Goal: Information Seeking & Learning: Learn about a topic

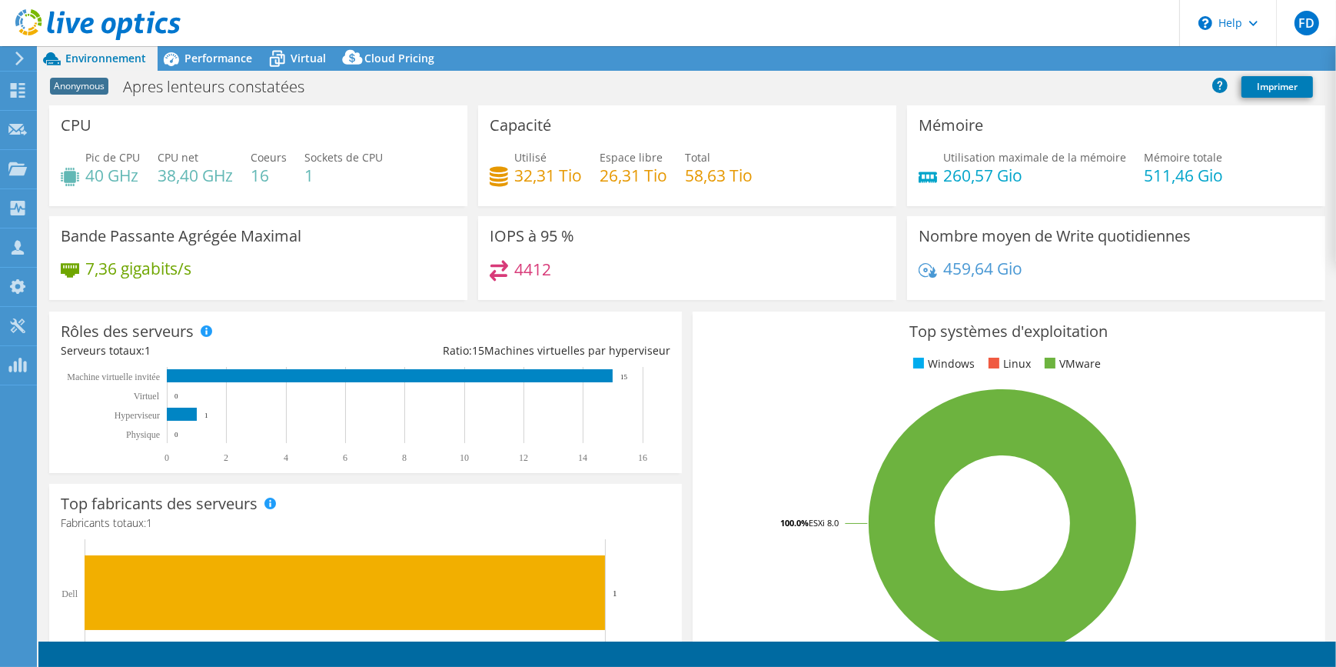
select select "USD"
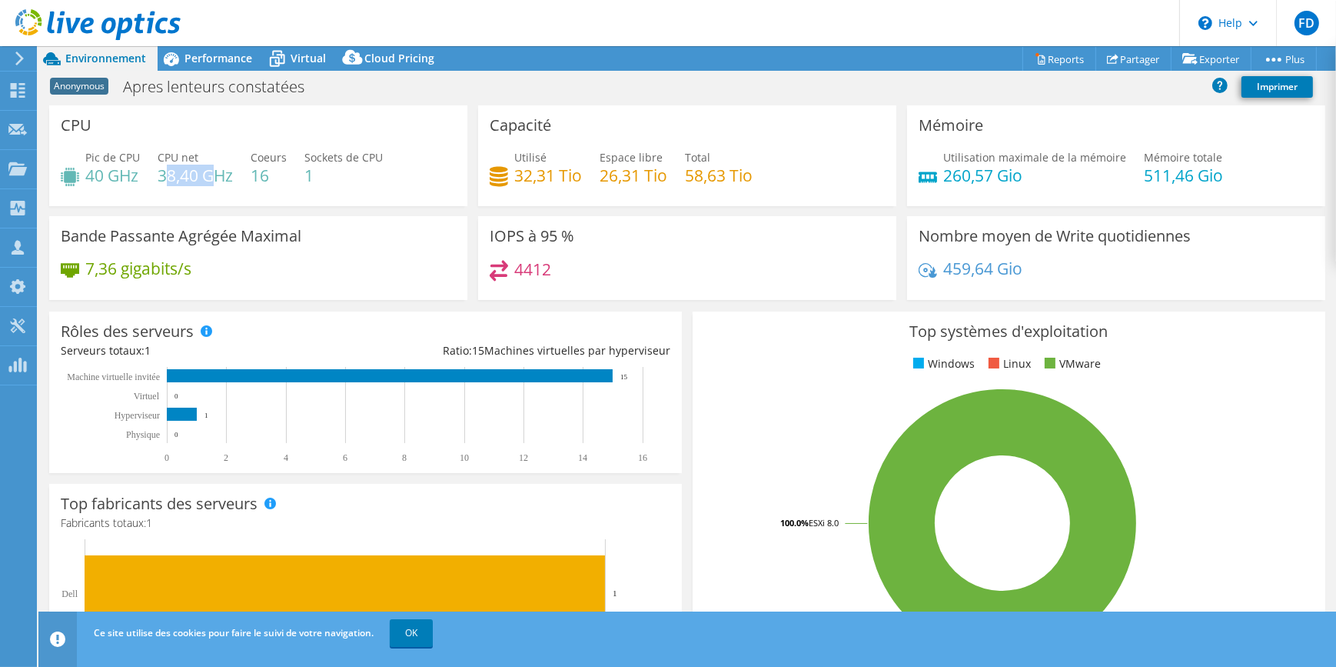
drag, startPoint x: 169, startPoint y: 178, endPoint x: 214, endPoint y: 175, distance: 44.7
click at [214, 175] on h4 "38,40 GHz" at bounding box center [195, 175] width 75 height 17
click at [235, 56] on span "Performance" at bounding box center [219, 58] width 68 height 15
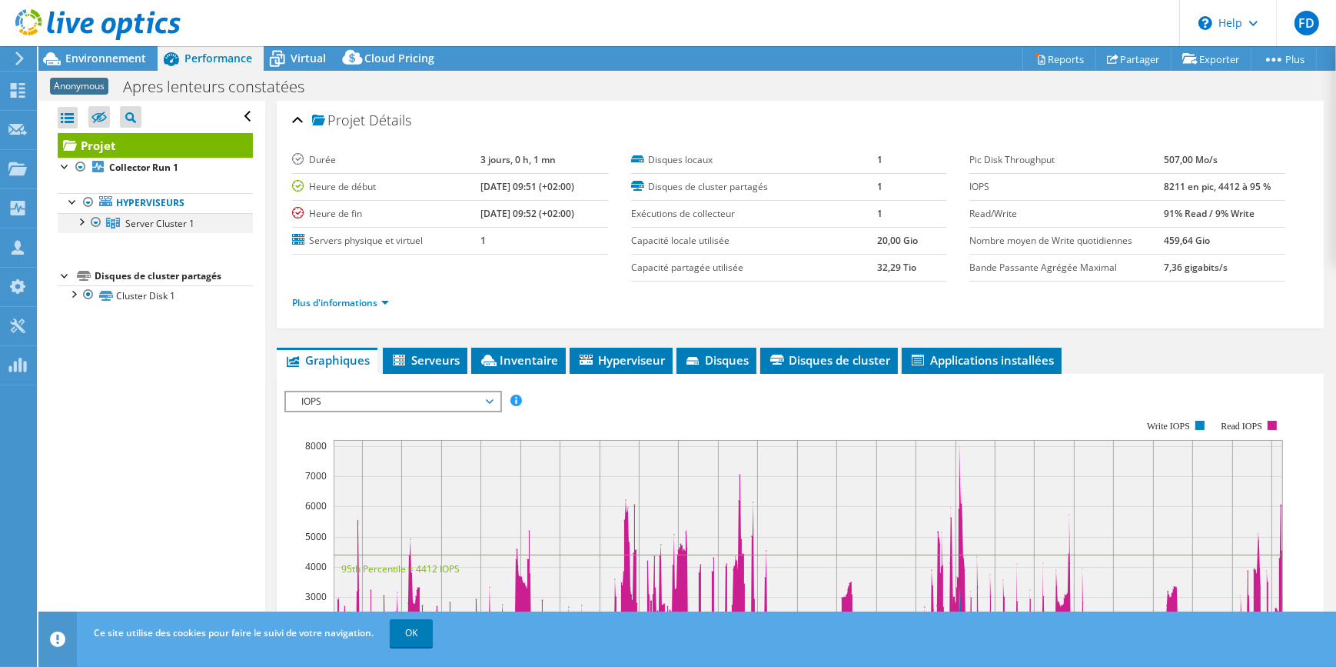
click at [82, 221] on div at bounding box center [80, 220] width 15 height 15
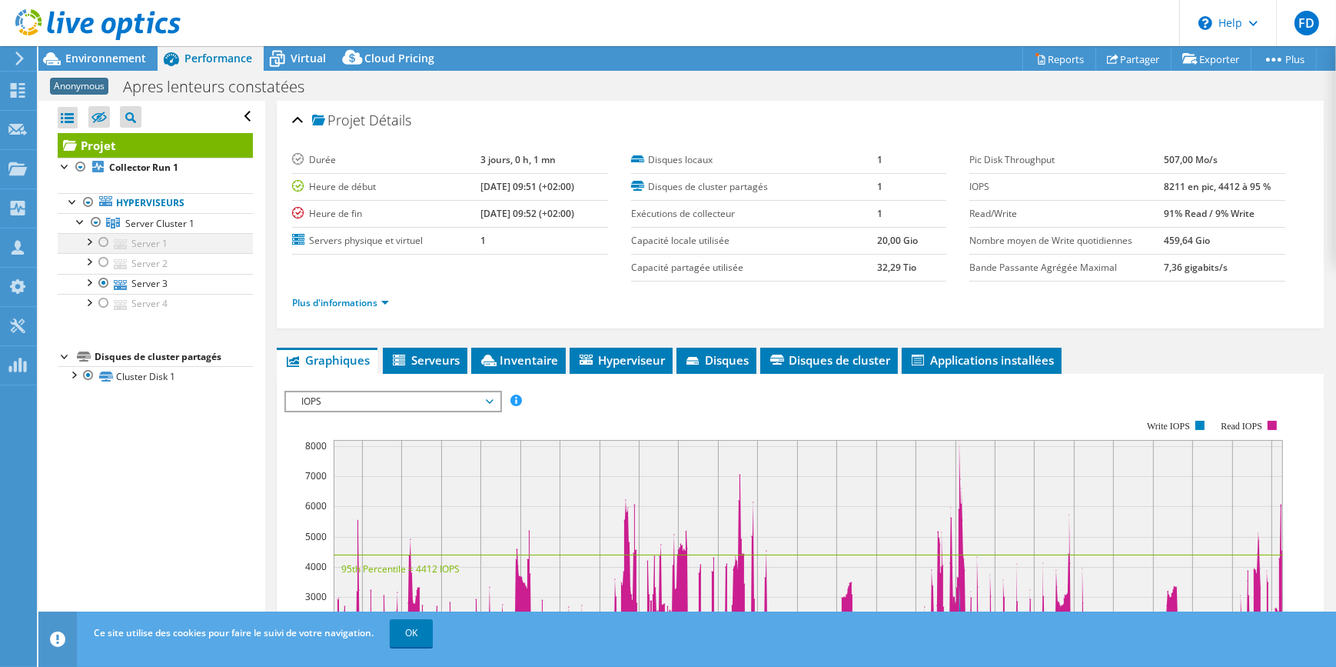
click at [104, 238] on div at bounding box center [103, 242] width 15 height 18
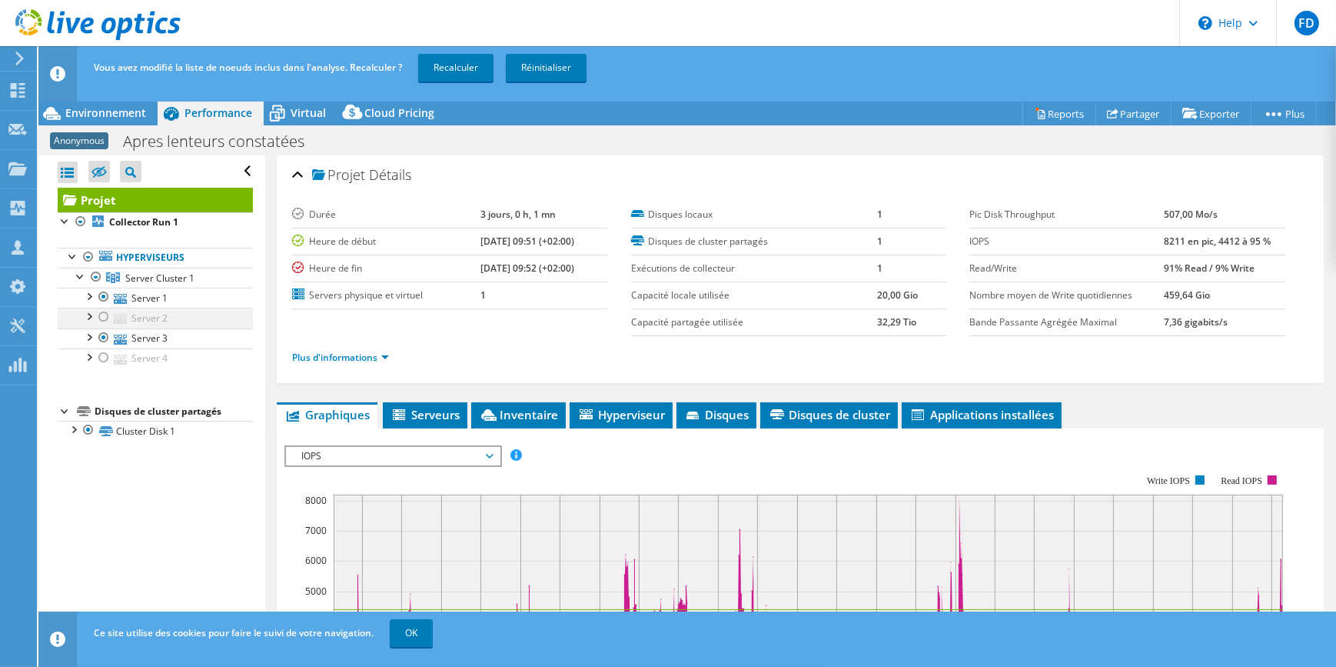
click at [102, 317] on div at bounding box center [103, 317] width 15 height 18
click at [105, 357] on div at bounding box center [103, 357] width 15 height 18
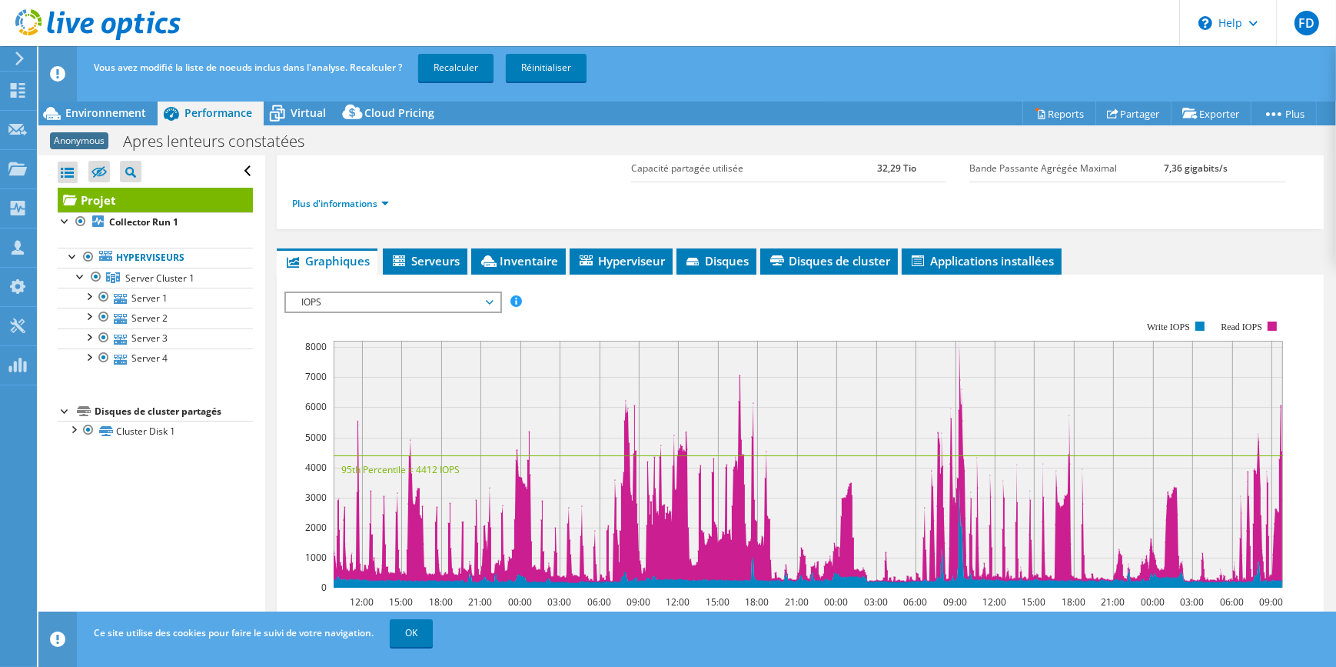
scroll to position [209, 0]
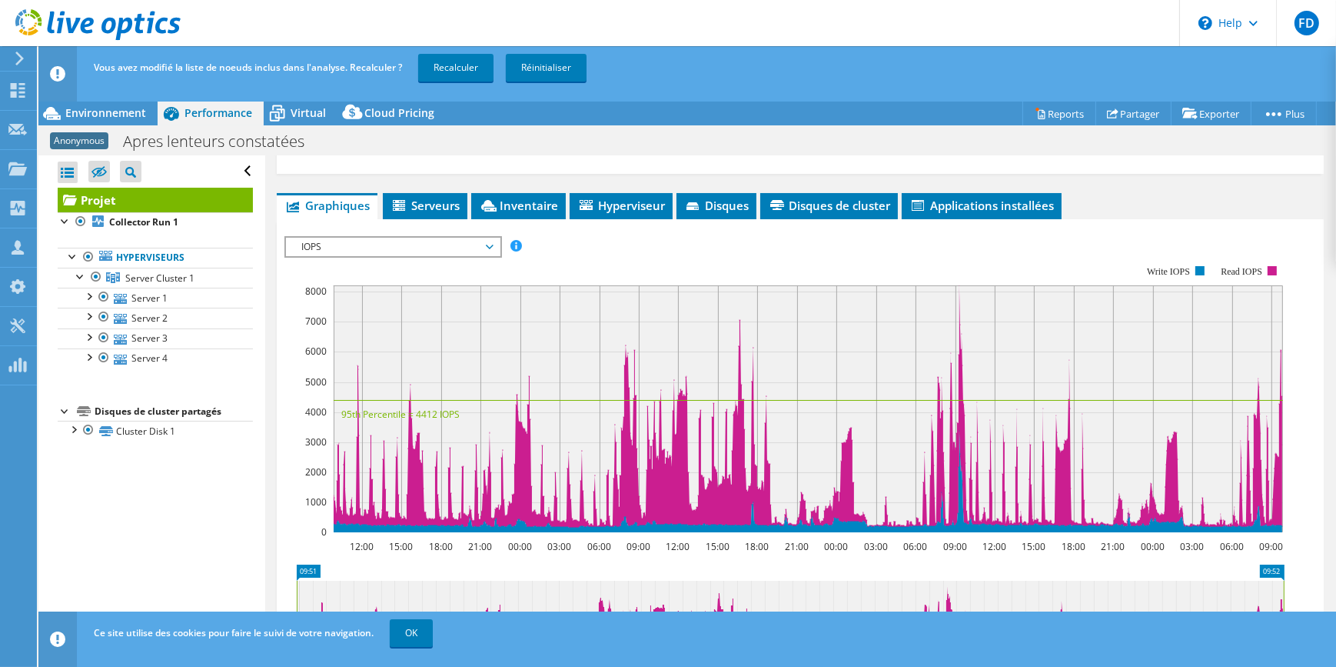
click at [488, 245] on span "IOPS" at bounding box center [393, 247] width 198 height 18
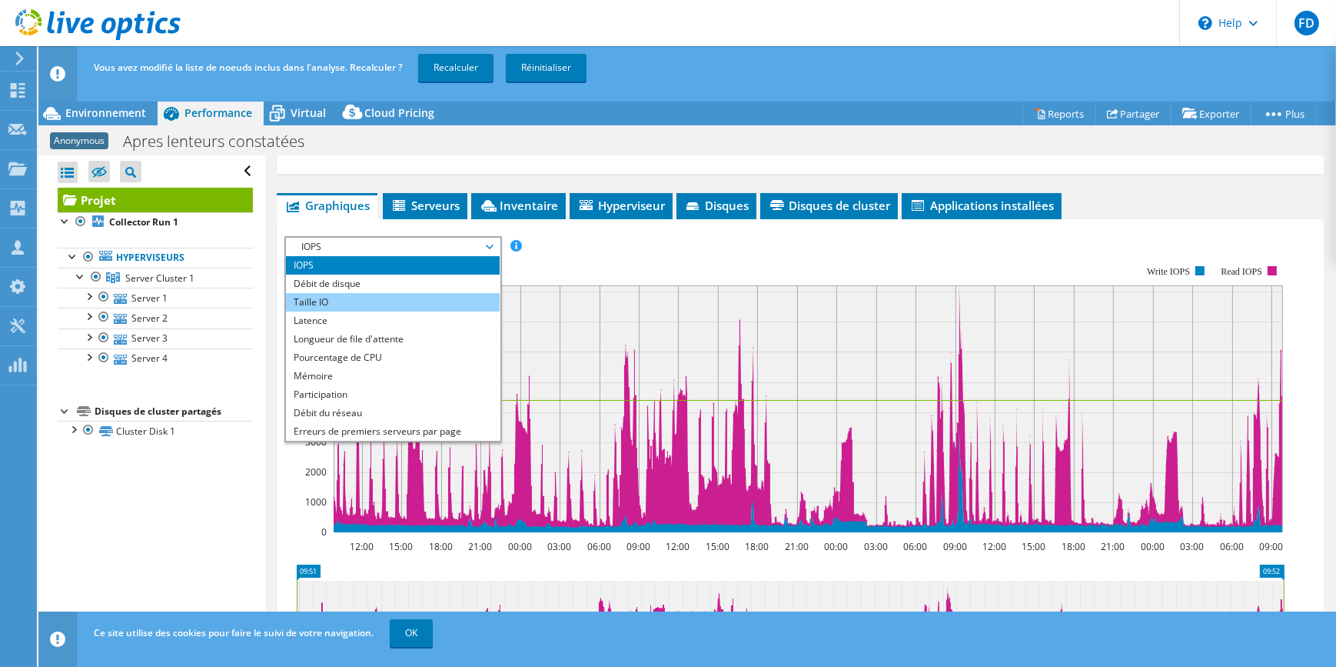
click at [438, 299] on li "Taille IO" at bounding box center [392, 302] width 213 height 18
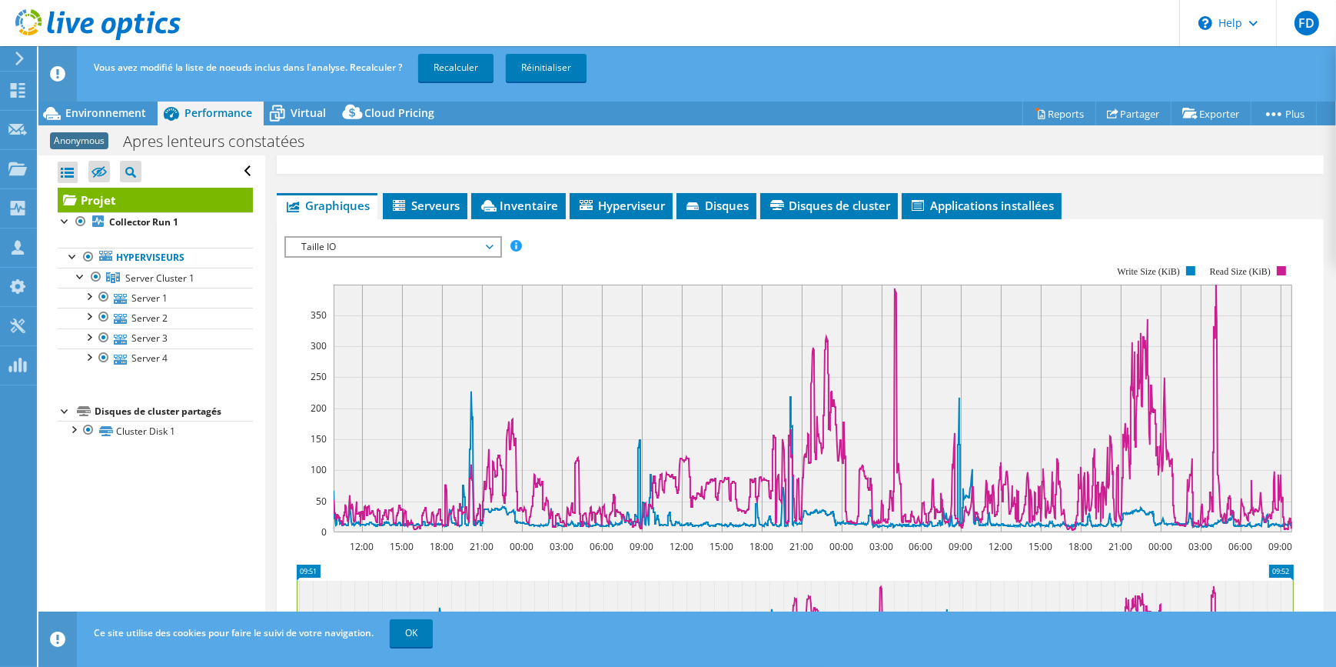
click at [499, 240] on span "Taille IO" at bounding box center [392, 247] width 213 height 18
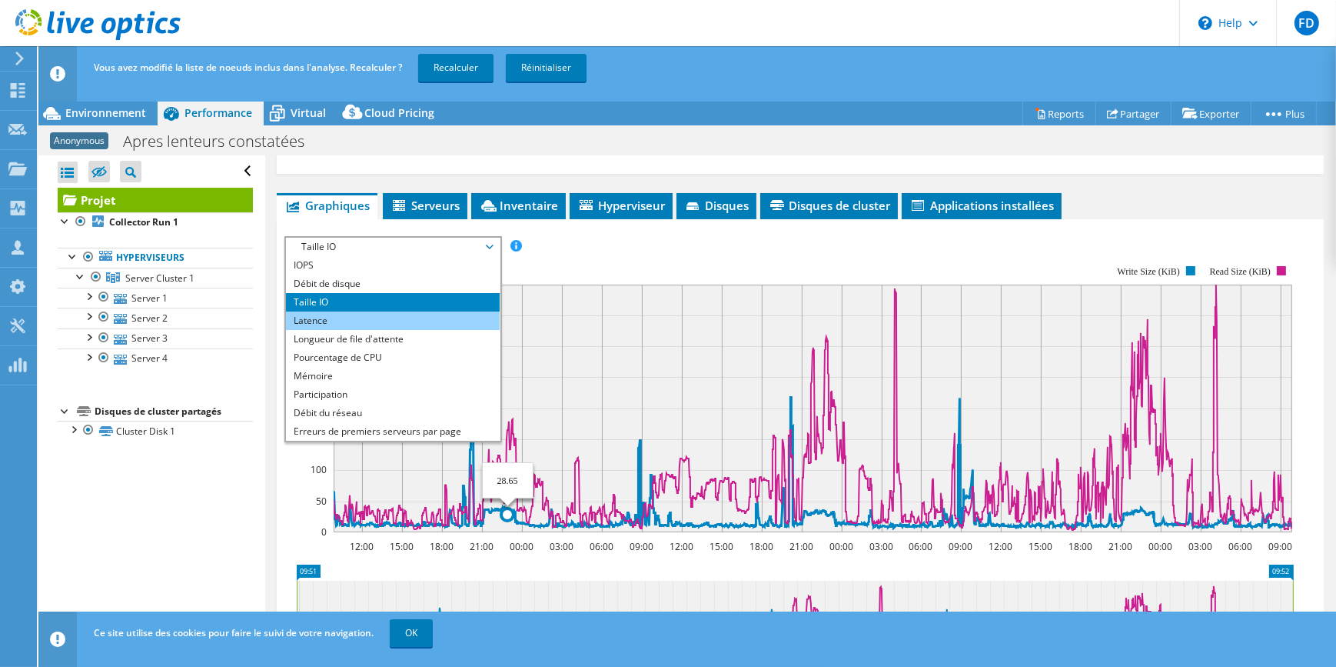
click at [330, 311] on li "Latence" at bounding box center [392, 320] width 213 height 18
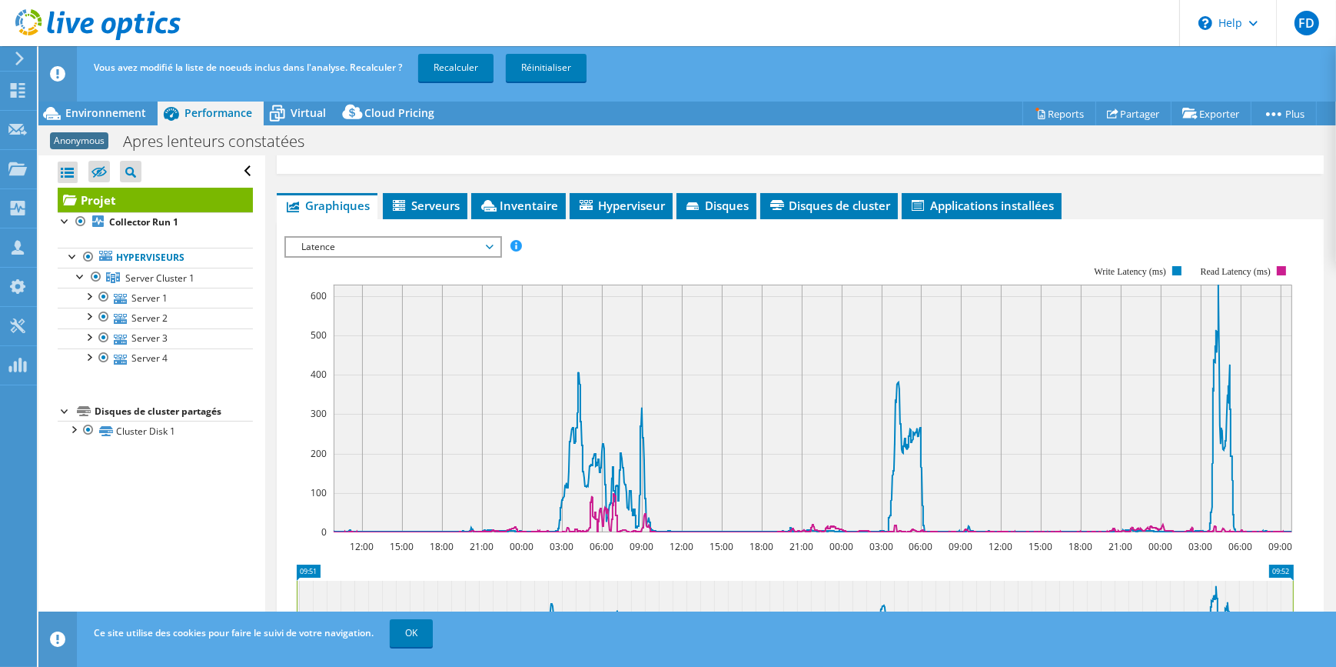
click at [395, 245] on span "Latence" at bounding box center [393, 247] width 198 height 18
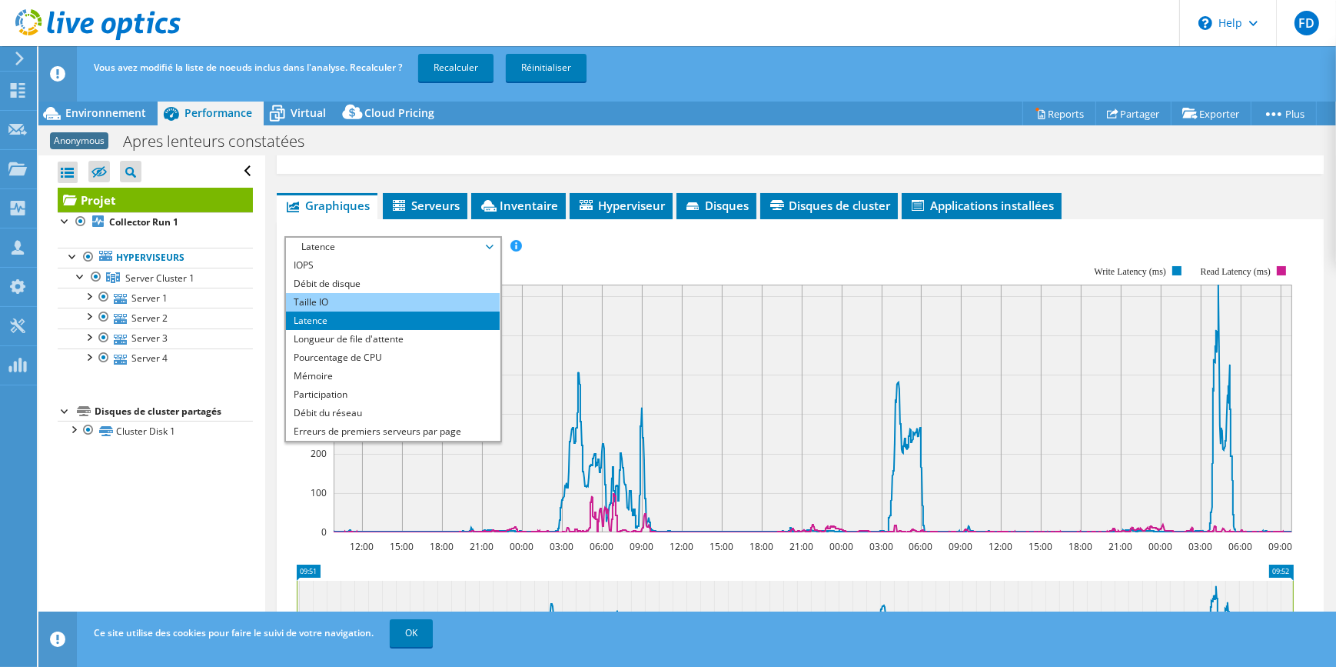
click at [368, 294] on li "Taille IO" at bounding box center [392, 302] width 213 height 18
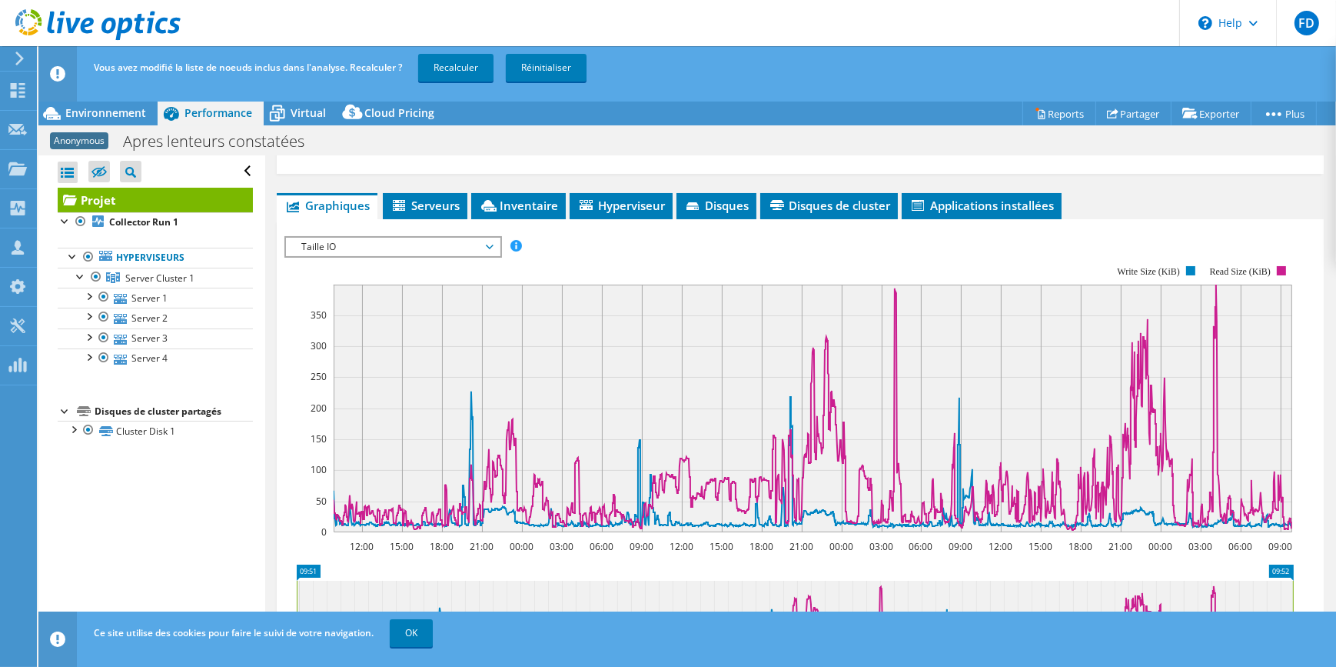
click at [356, 256] on div at bounding box center [801, 498] width 1032 height 525
click at [356, 246] on span "Taille IO" at bounding box center [393, 247] width 198 height 18
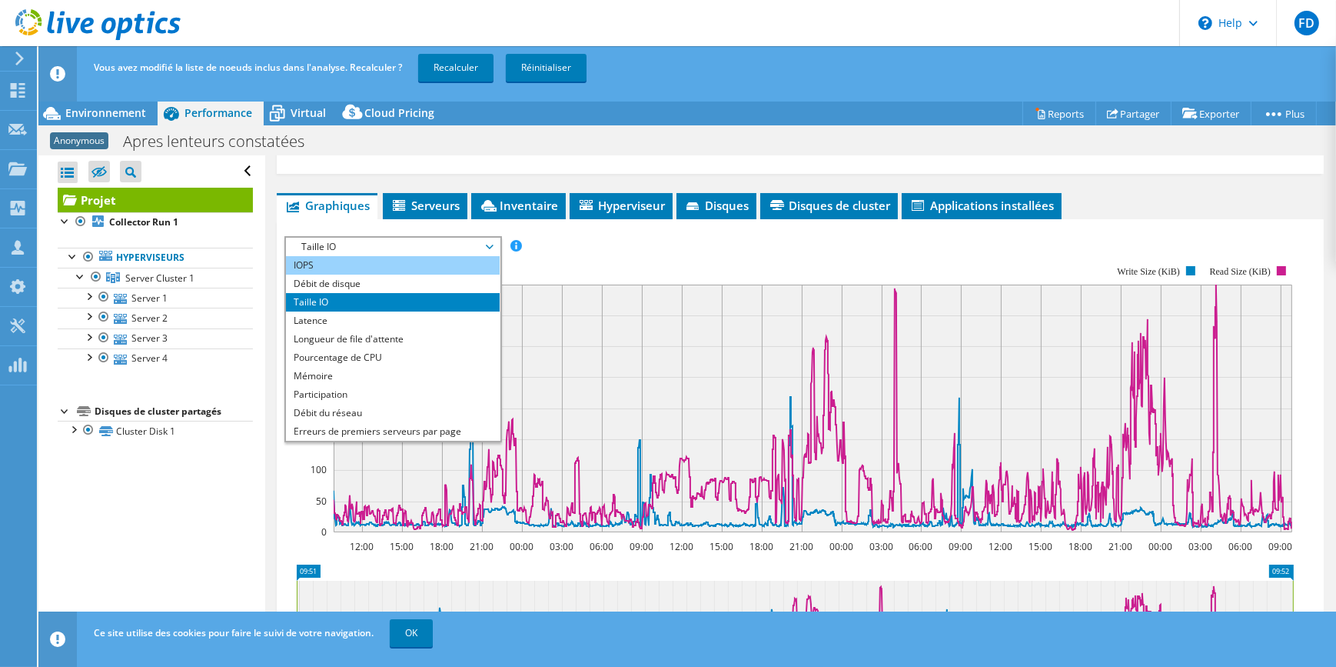
click at [342, 265] on li "IOPS" at bounding box center [392, 265] width 213 height 18
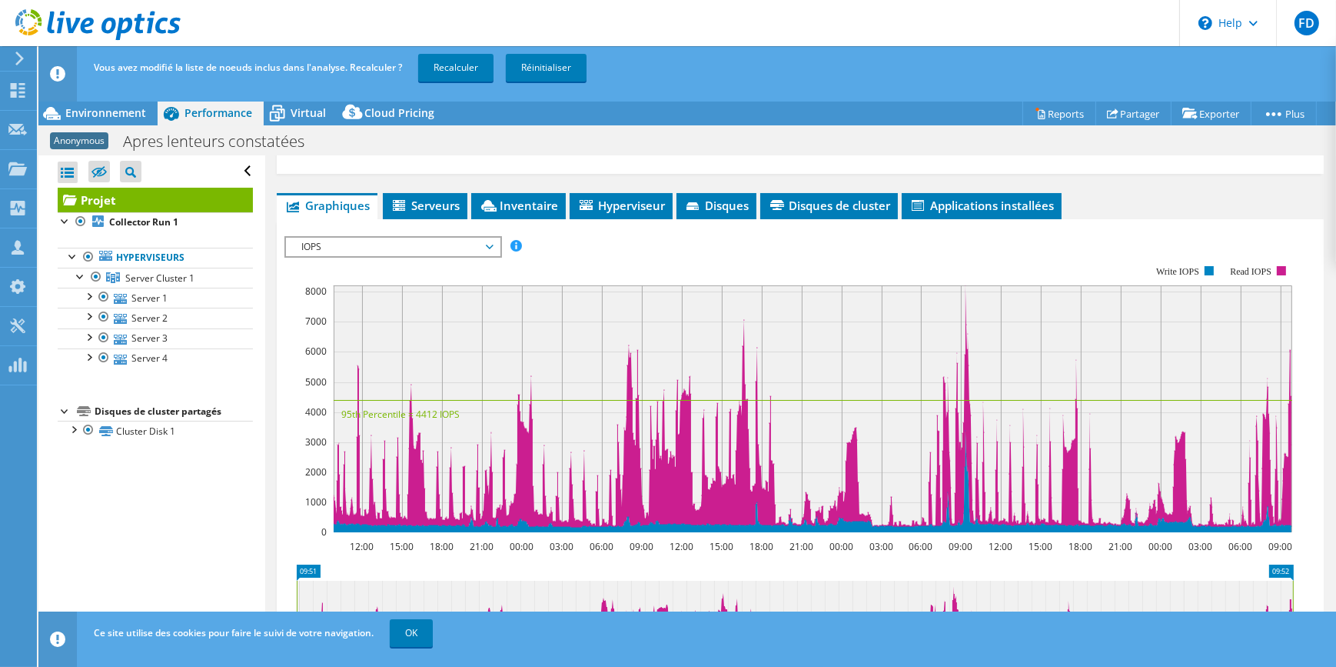
click at [484, 238] on span "IOPS" at bounding box center [393, 247] width 198 height 18
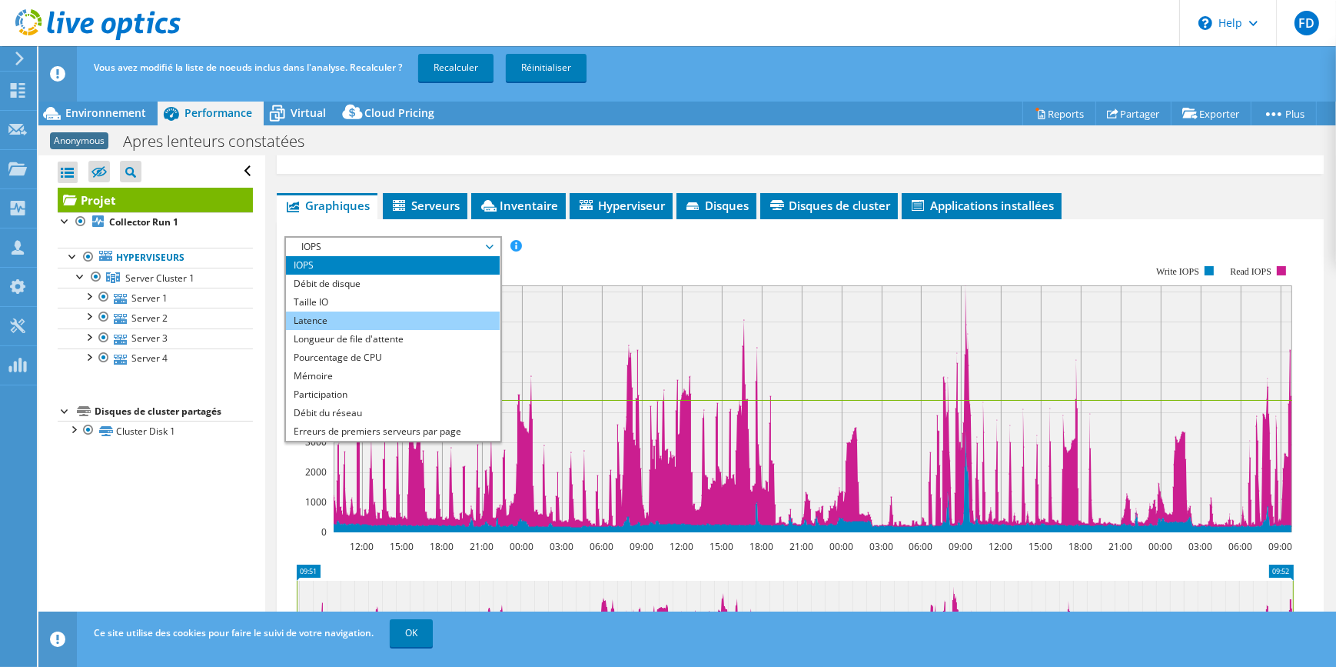
click at [423, 312] on li "Latence" at bounding box center [392, 320] width 213 height 18
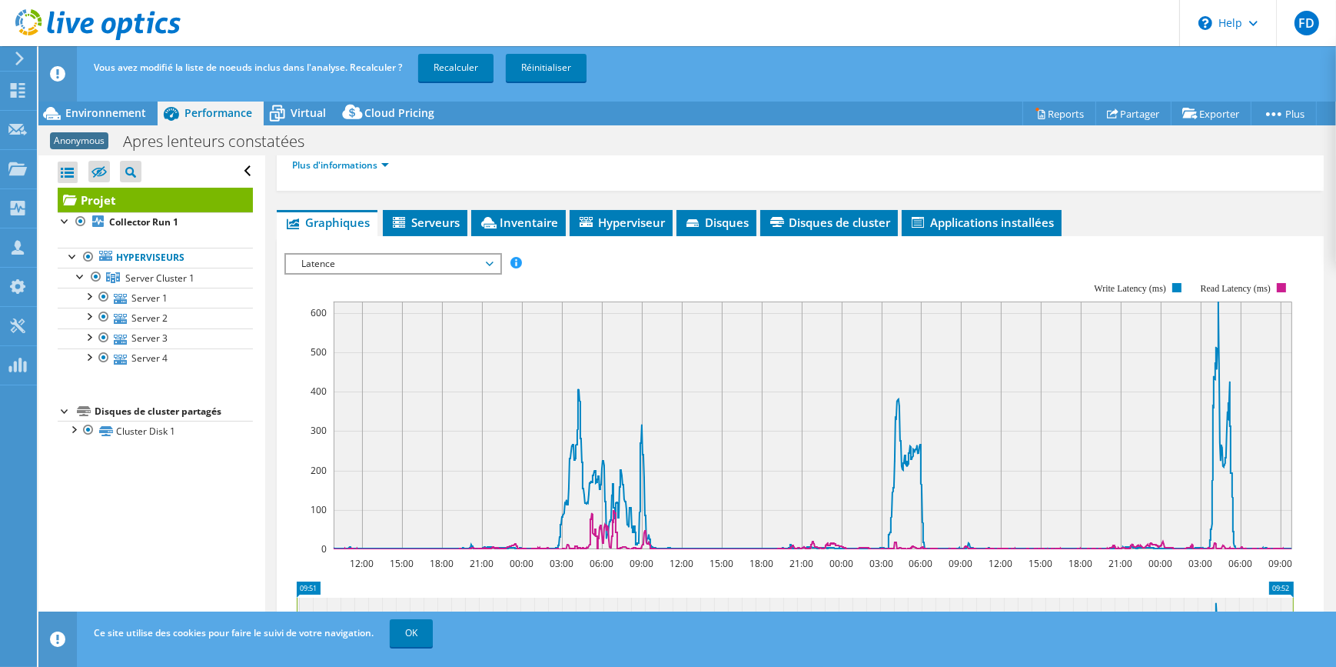
scroll to position [82, 0]
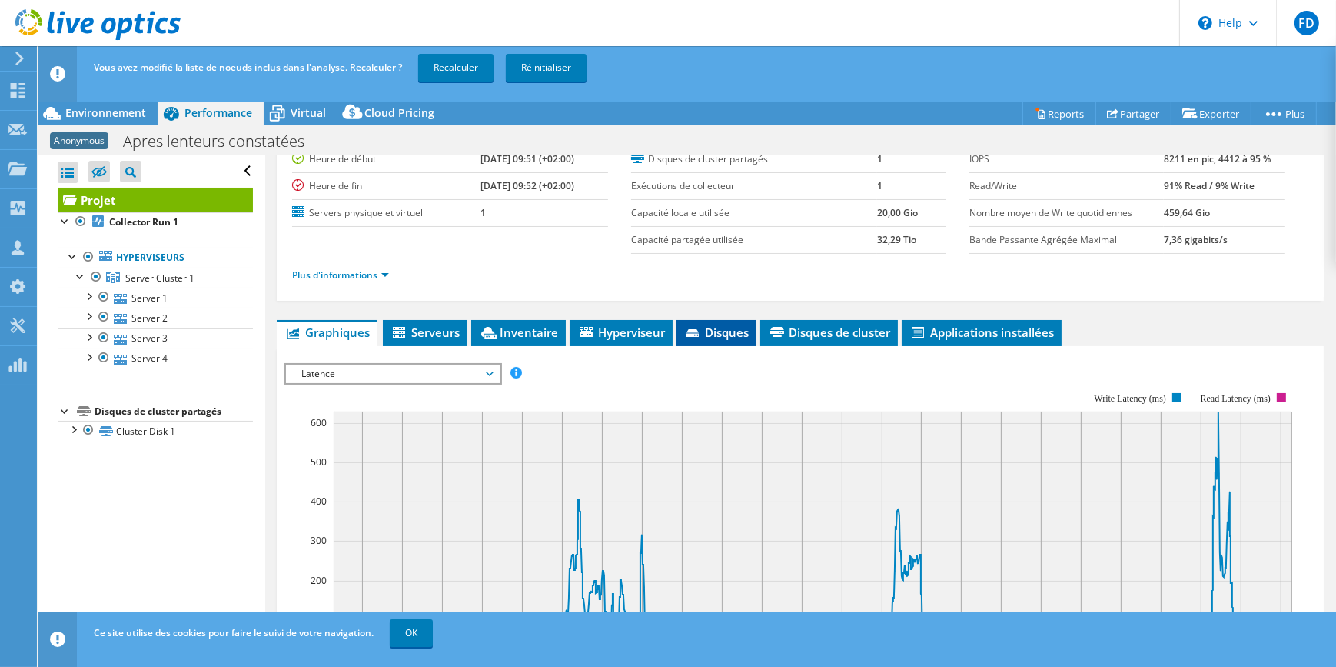
click at [704, 328] on span "Disques" at bounding box center [716, 331] width 65 height 15
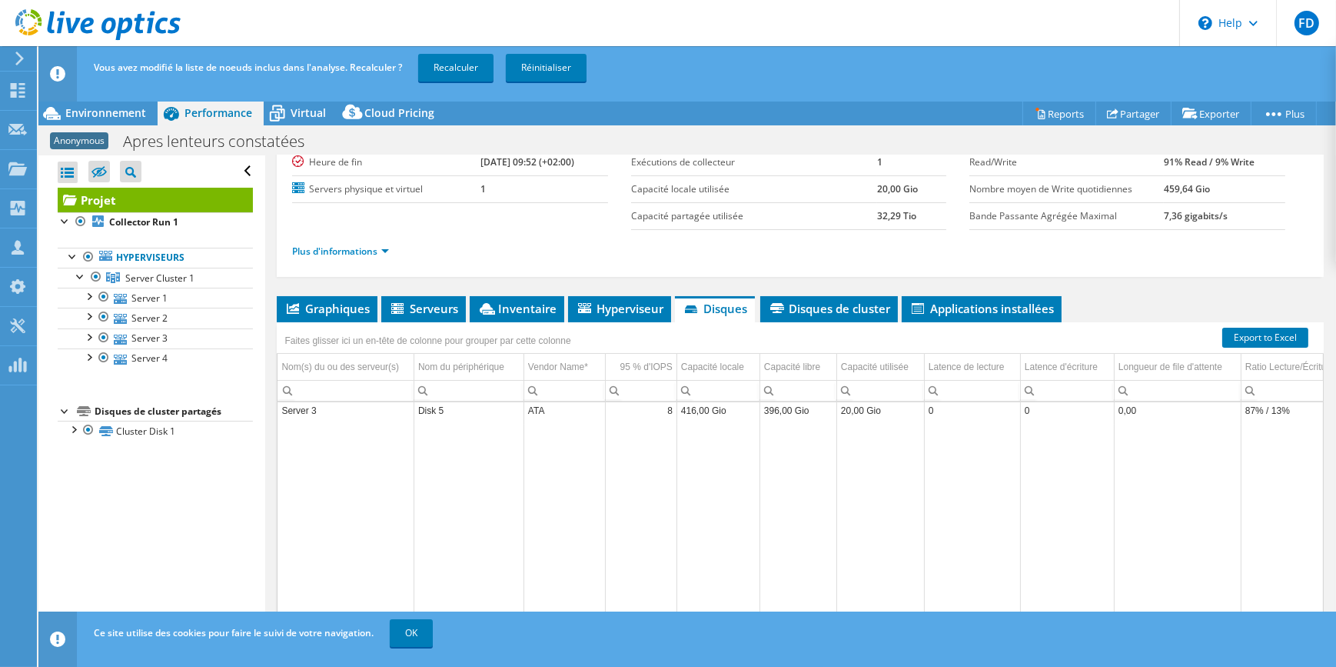
scroll to position [120, 0]
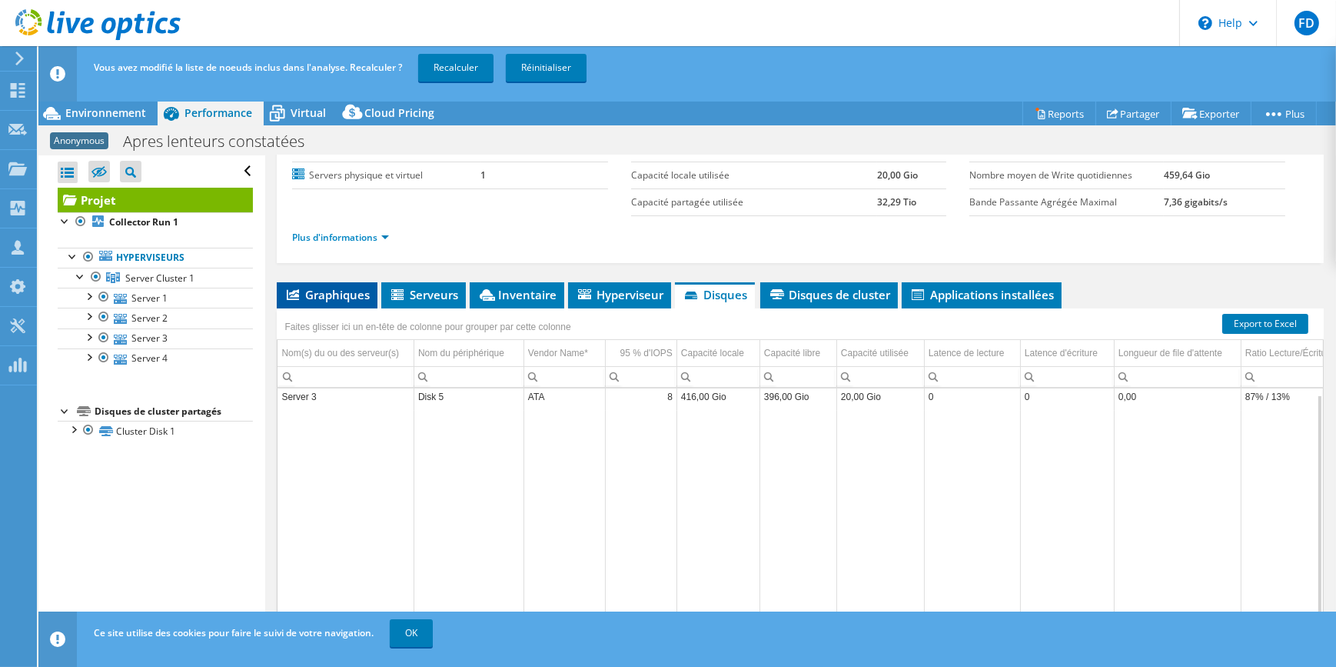
click at [347, 287] on span "Graphiques" at bounding box center [327, 294] width 85 height 15
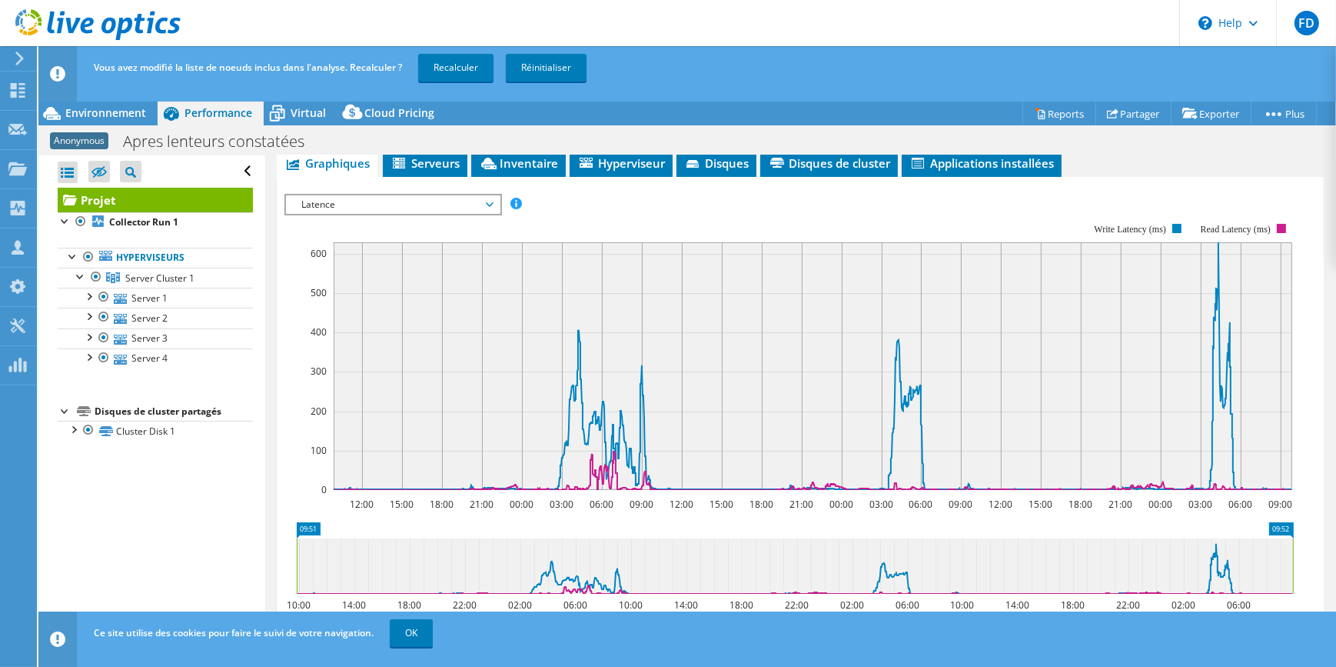
scroll to position [241, 0]
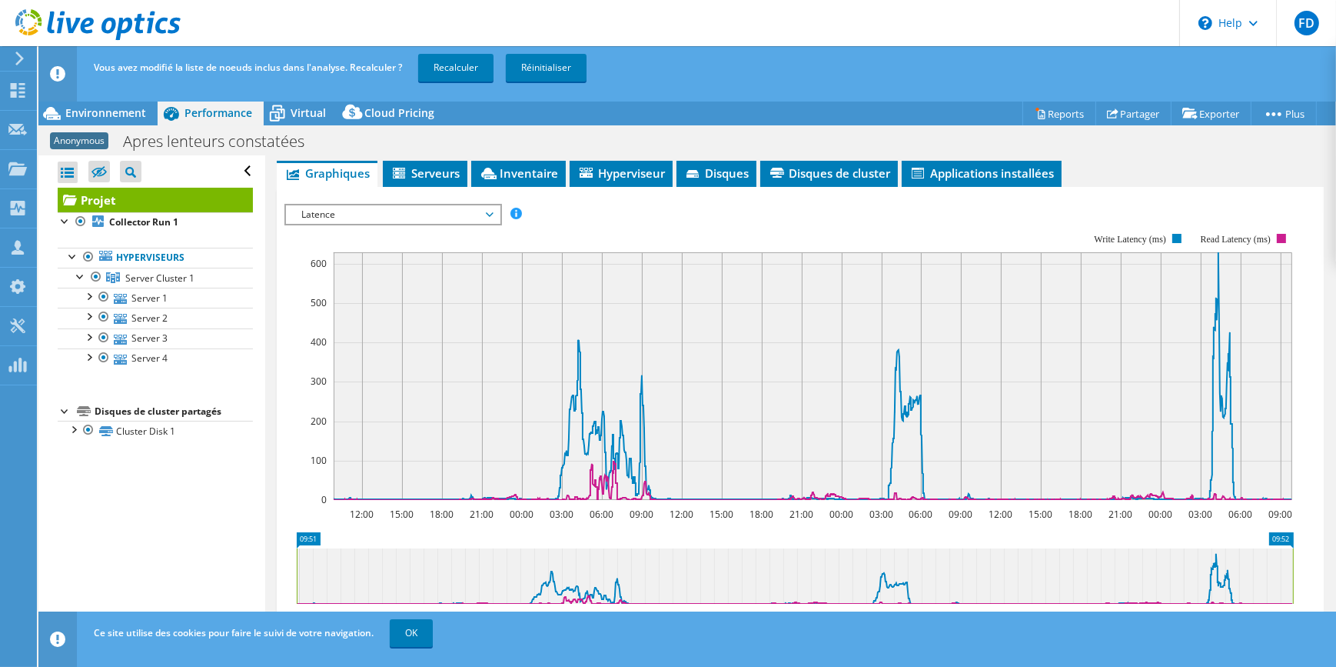
click at [471, 211] on span "Latence" at bounding box center [393, 214] width 198 height 18
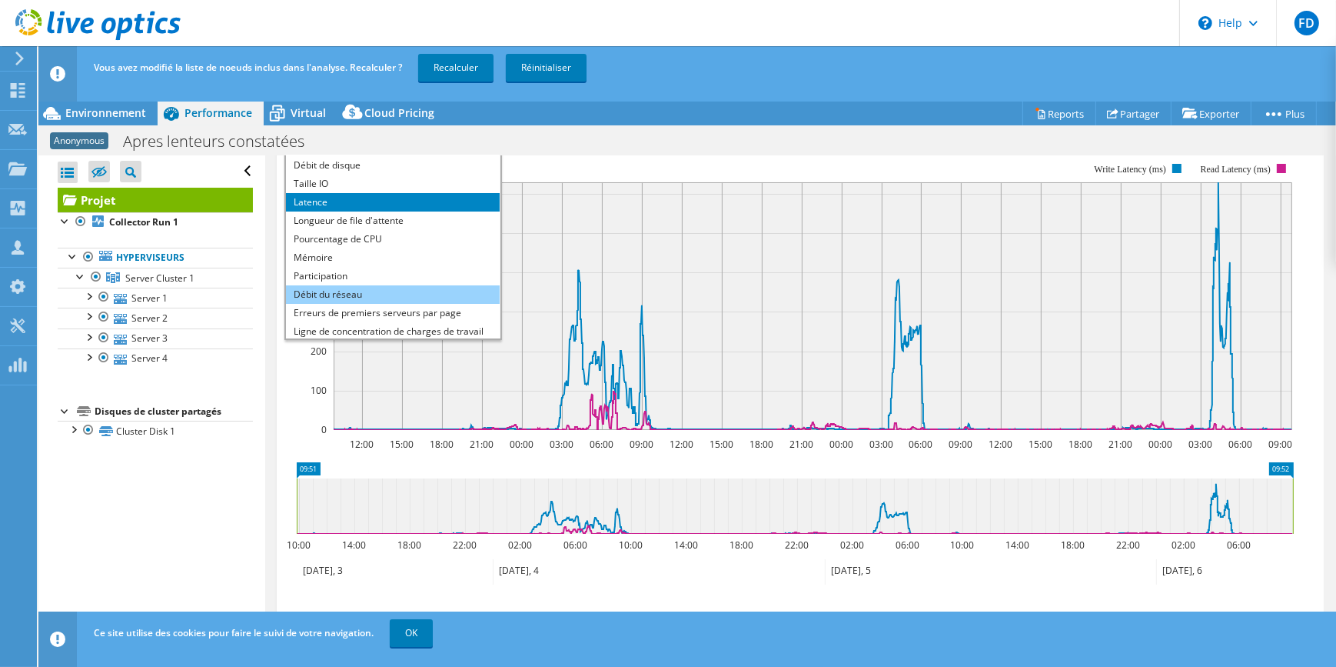
scroll to position [0, 0]
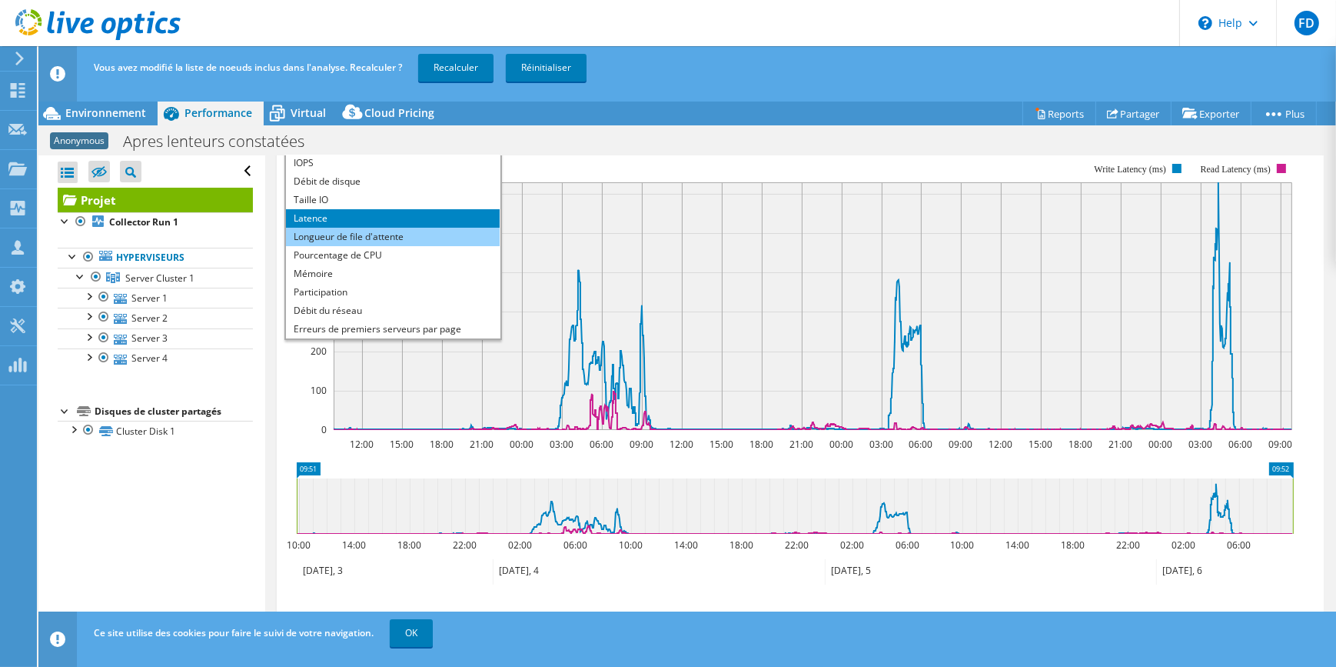
click at [355, 233] on li "Longueur de file d'attente" at bounding box center [392, 237] width 213 height 18
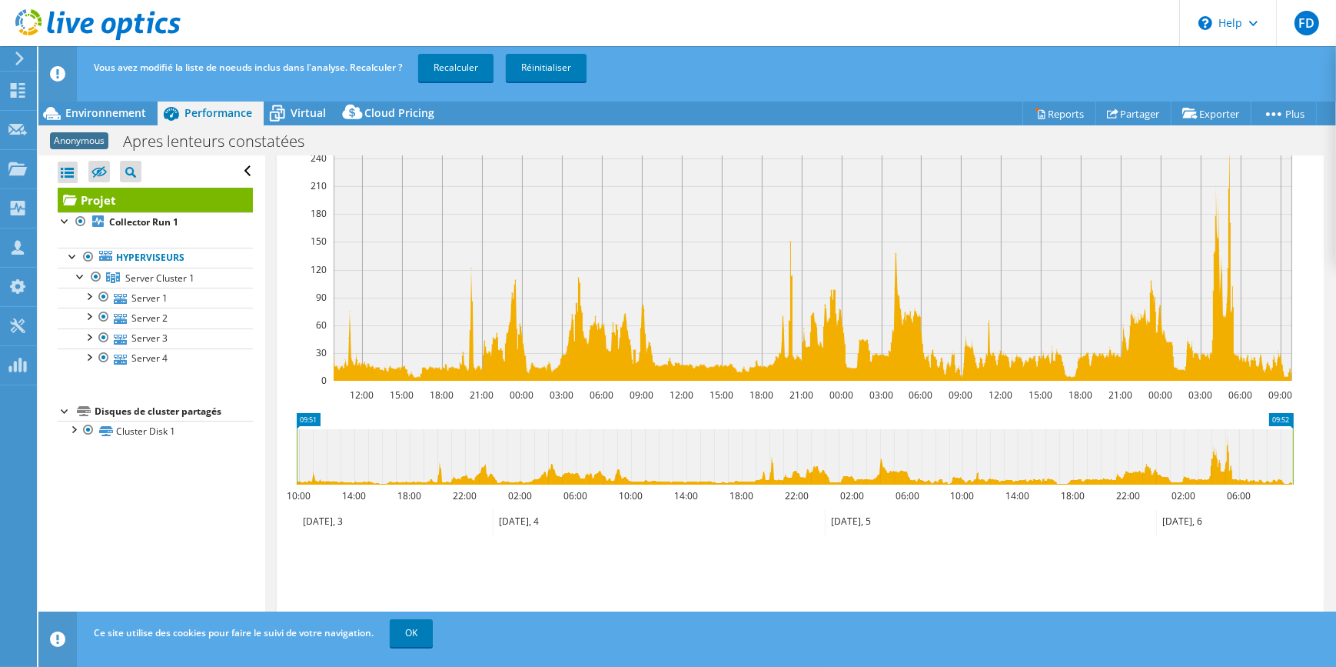
scroll to position [381, 0]
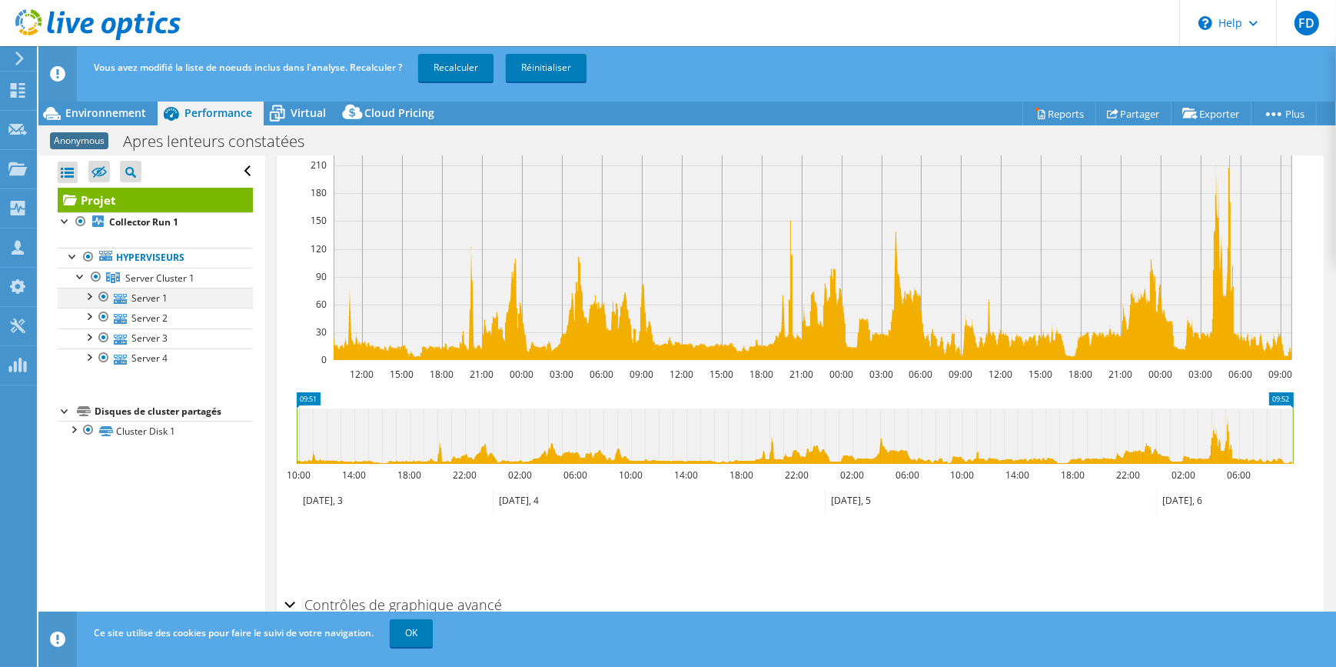
click at [103, 297] on div at bounding box center [103, 297] width 15 height 18
click at [105, 314] on div at bounding box center [103, 317] width 15 height 18
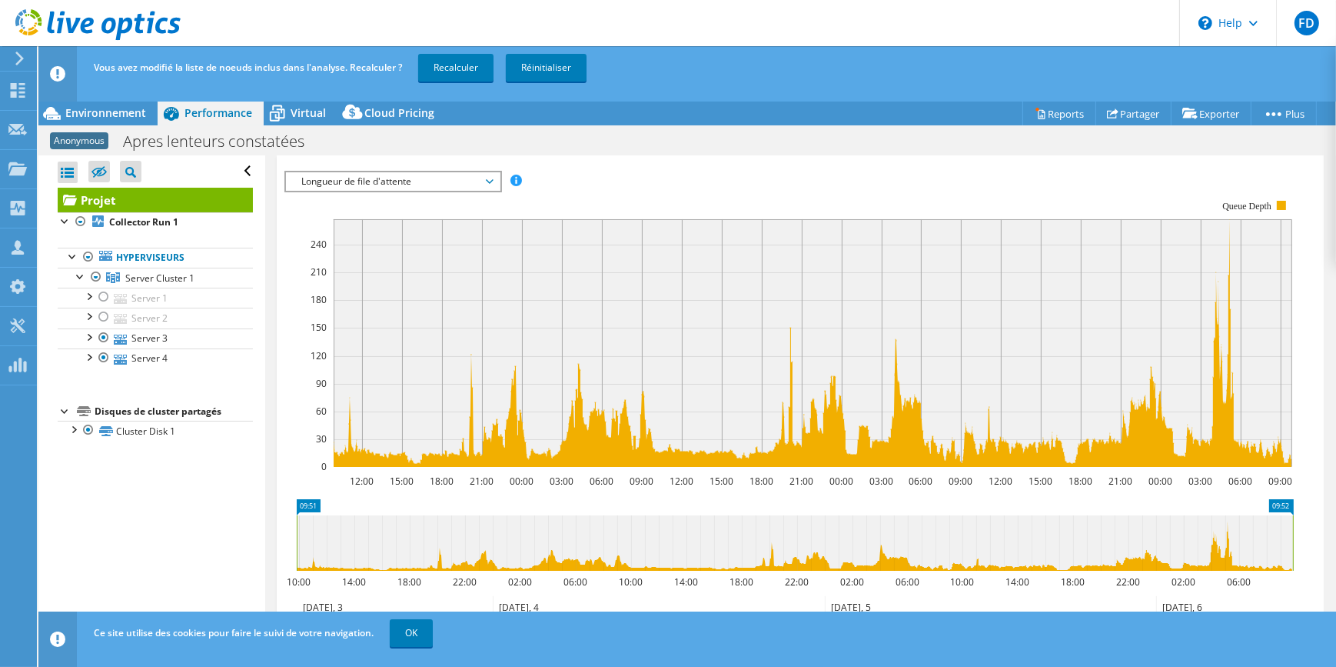
scroll to position [171, 0]
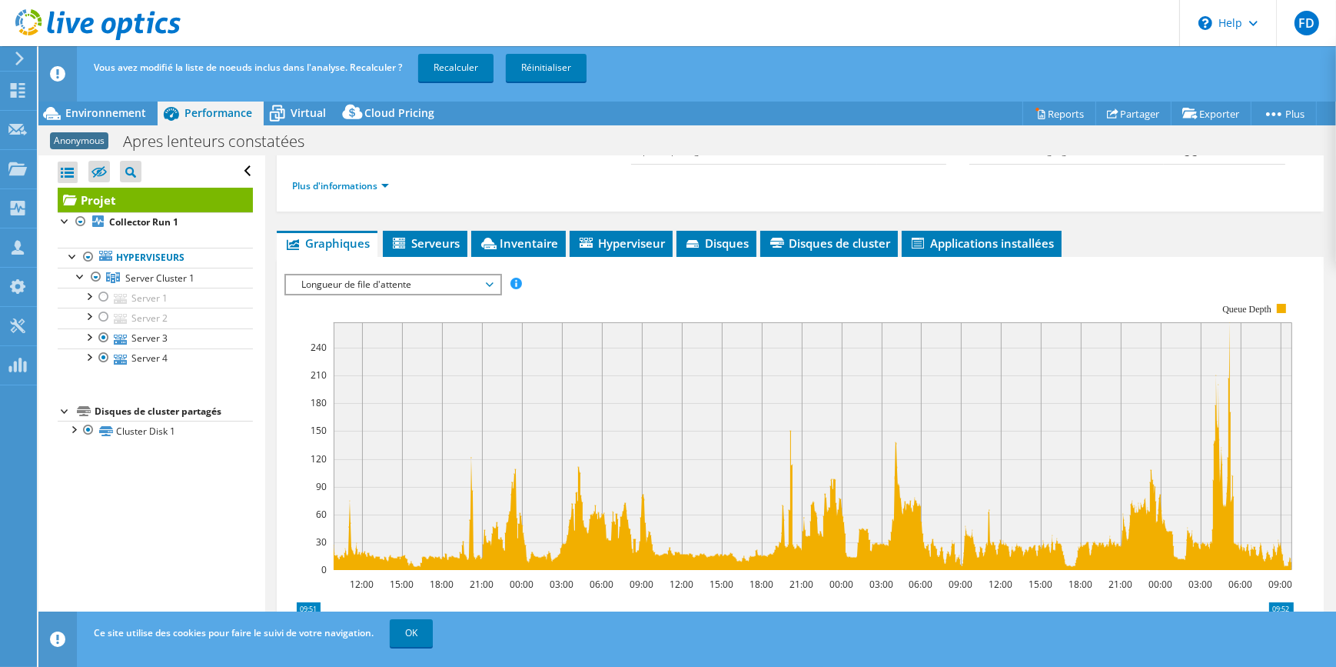
click at [461, 285] on span "Longueur de file d'attente" at bounding box center [393, 284] width 198 height 18
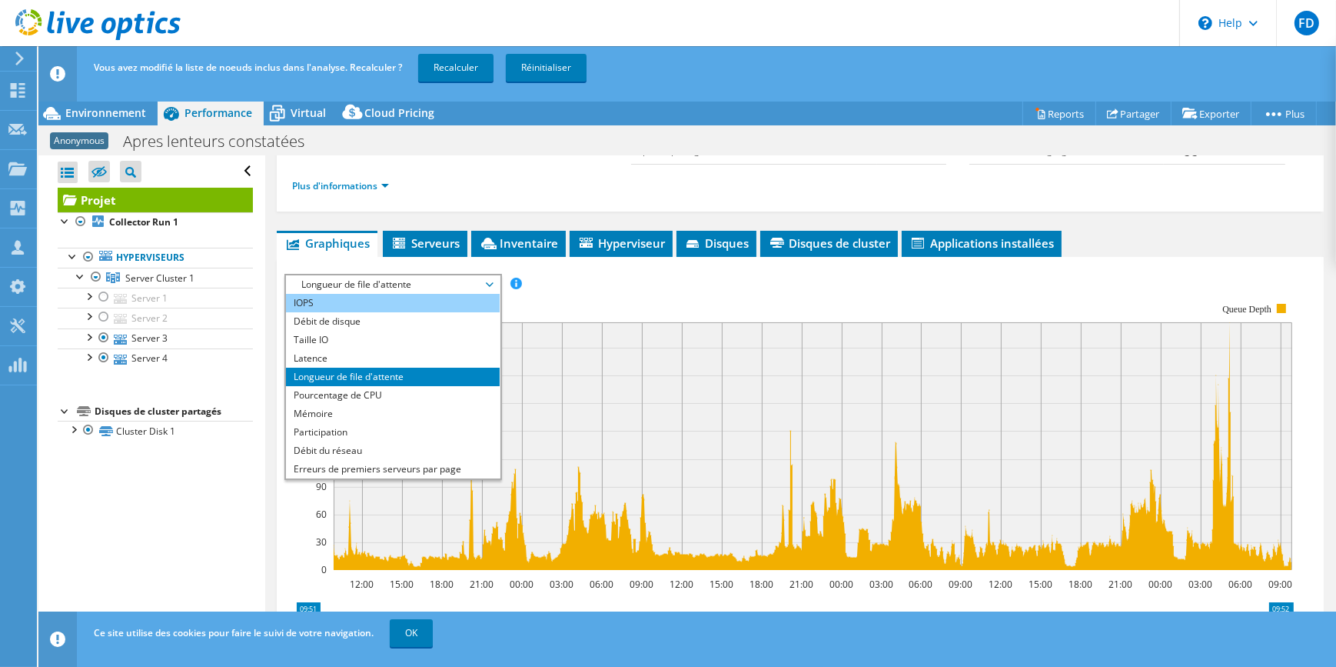
click at [357, 294] on li "IOPS" at bounding box center [392, 303] width 213 height 18
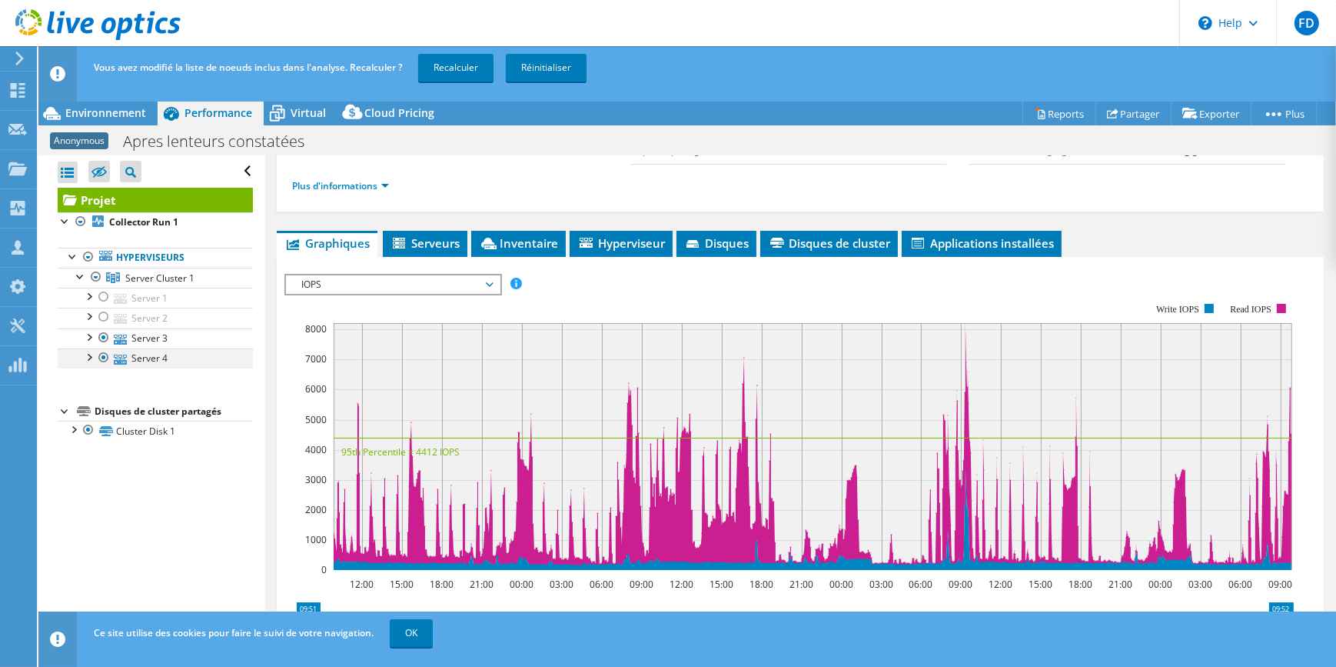
click at [102, 358] on div at bounding box center [103, 357] width 15 height 18
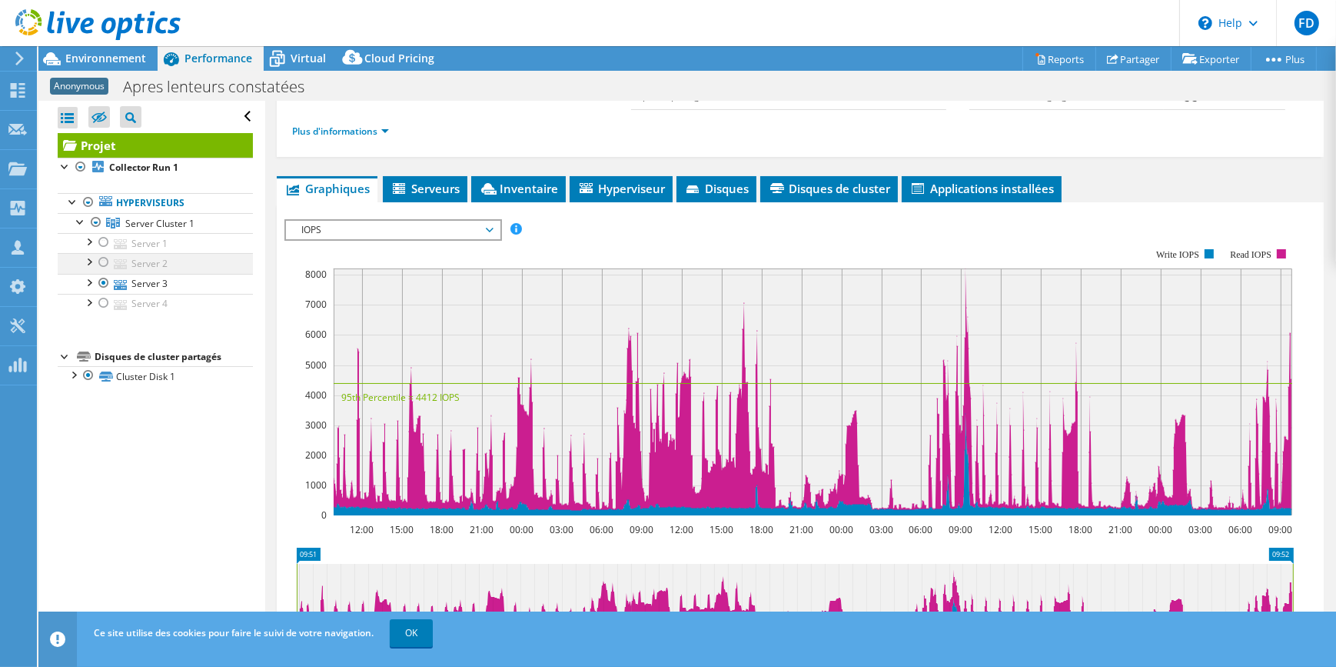
click at [101, 258] on div at bounding box center [103, 262] width 15 height 18
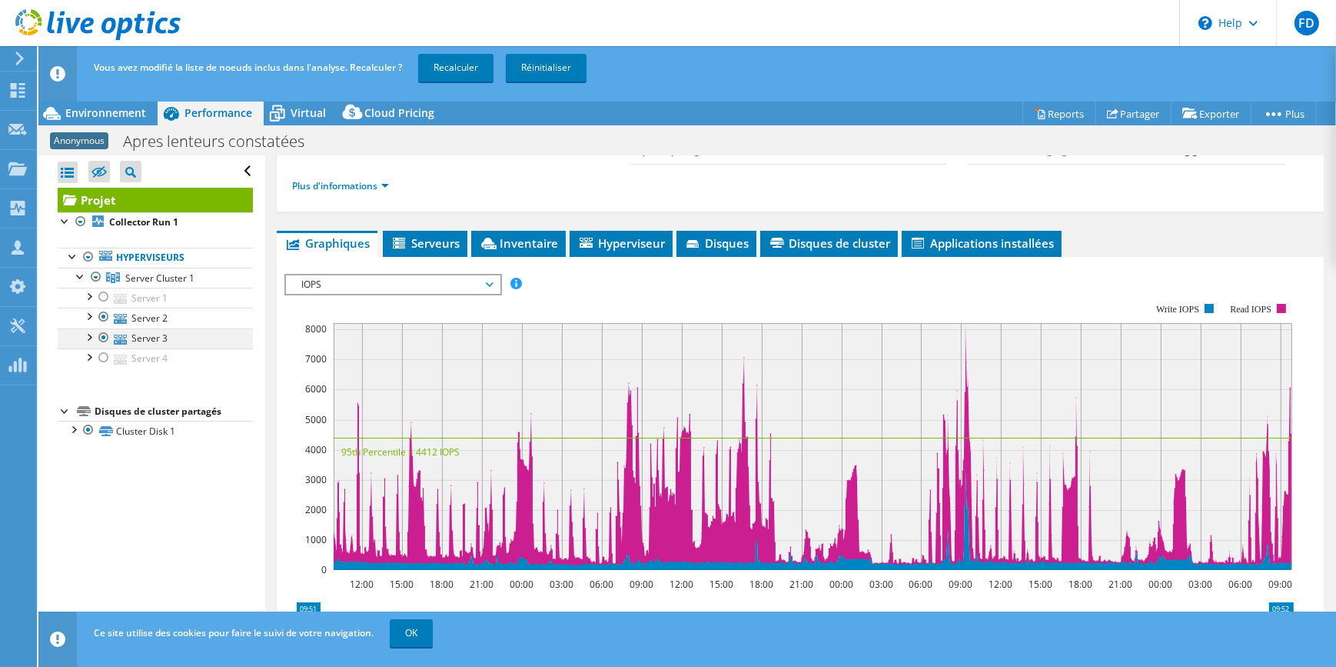
click at [102, 337] on div at bounding box center [103, 337] width 15 height 18
click at [100, 297] on div at bounding box center [103, 297] width 15 height 18
click at [104, 318] on div at bounding box center [103, 317] width 15 height 18
click at [93, 271] on div at bounding box center [95, 277] width 15 height 18
click at [638, 241] on span "Hyperviseur" at bounding box center [621, 242] width 88 height 15
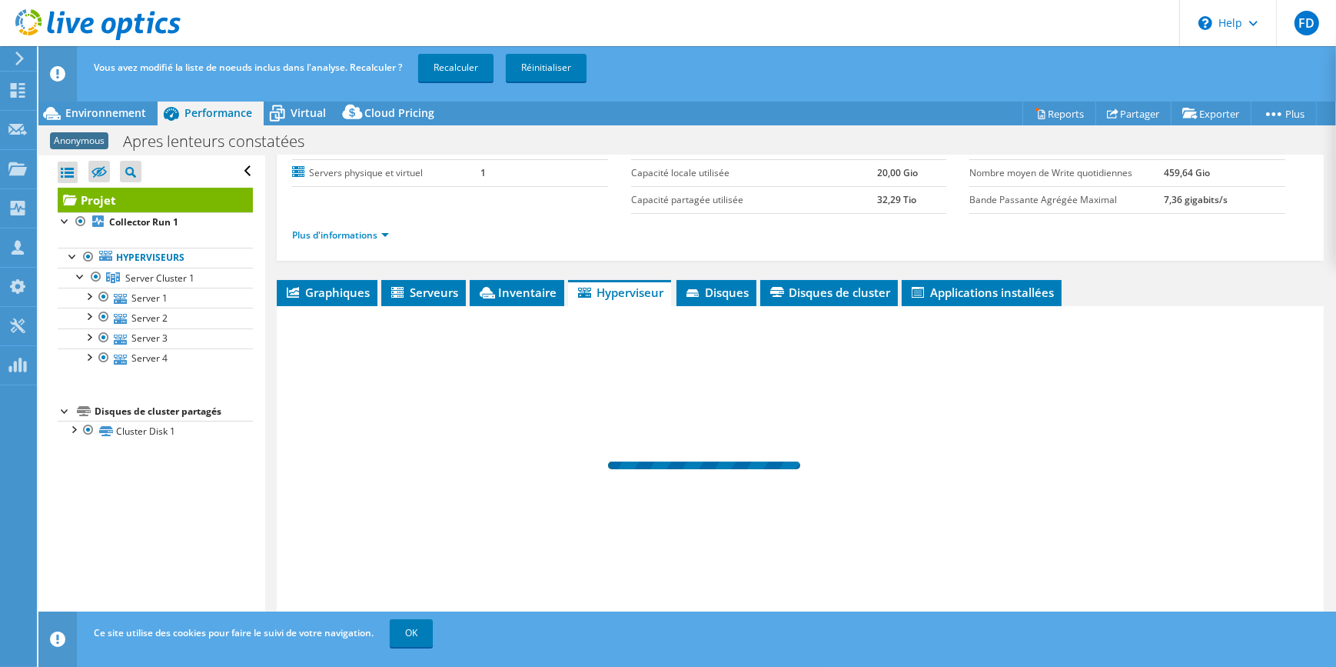
scroll to position [121, 0]
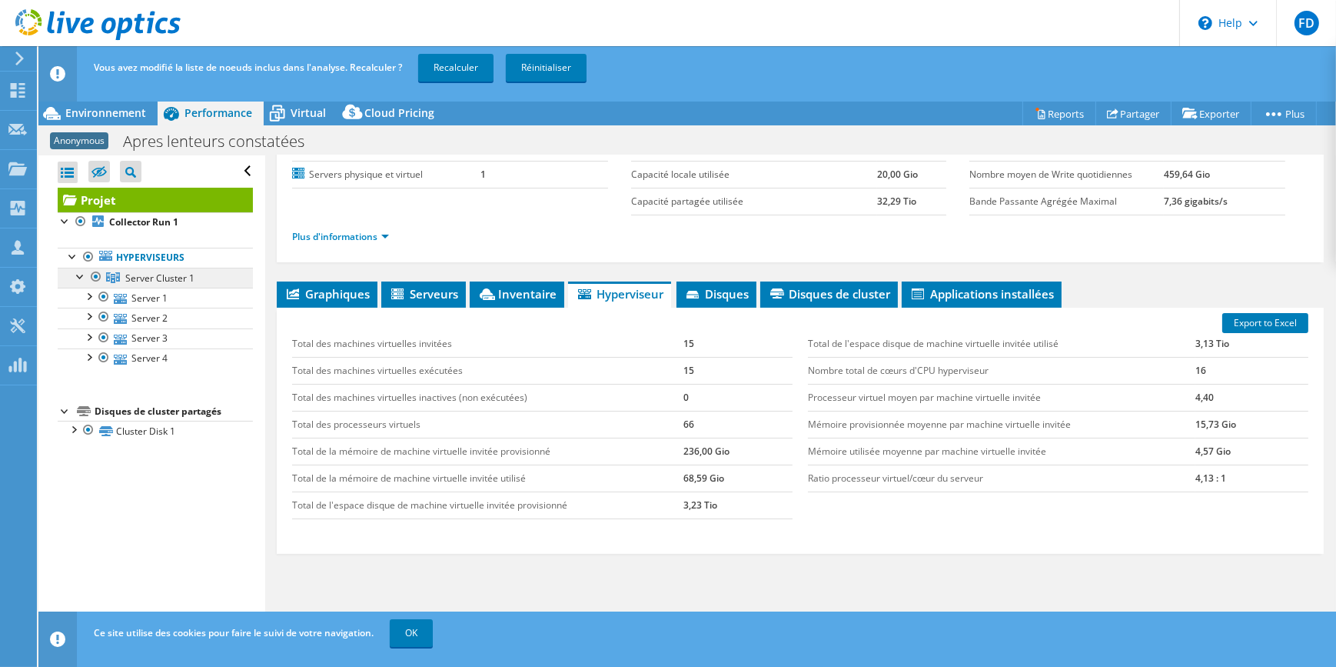
click at [131, 271] on span "Server Cluster 1" at bounding box center [159, 277] width 69 height 13
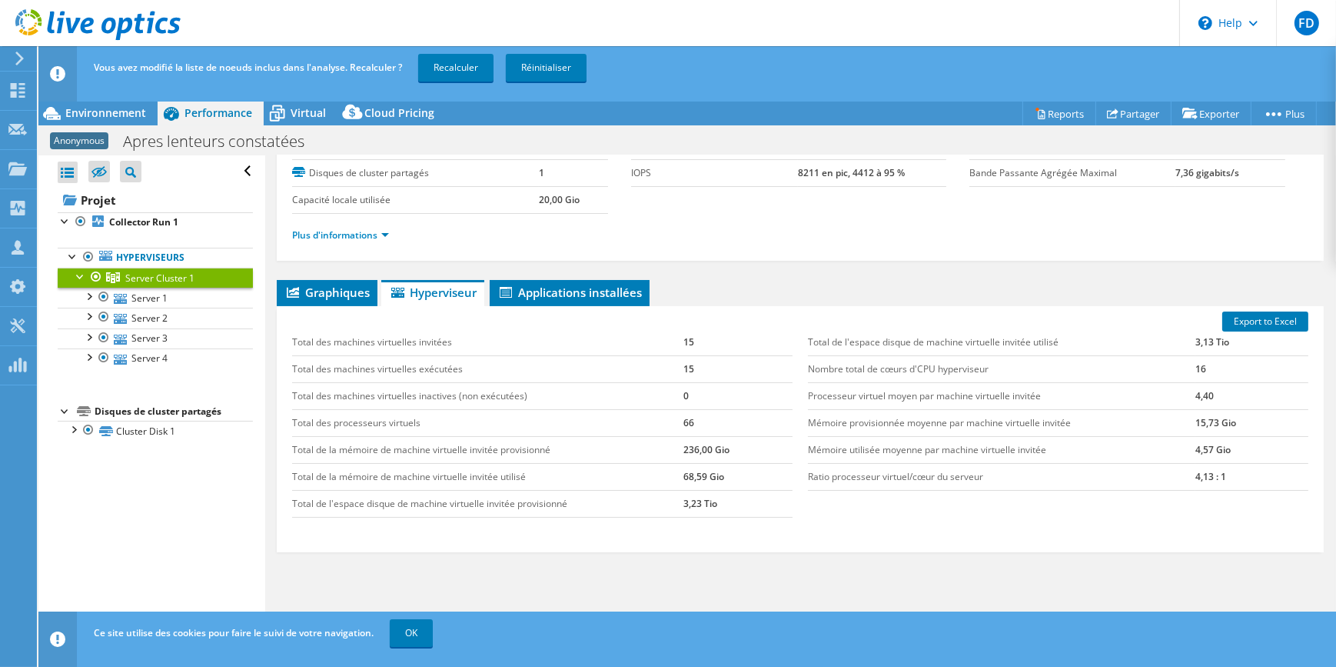
scroll to position [93, 0]
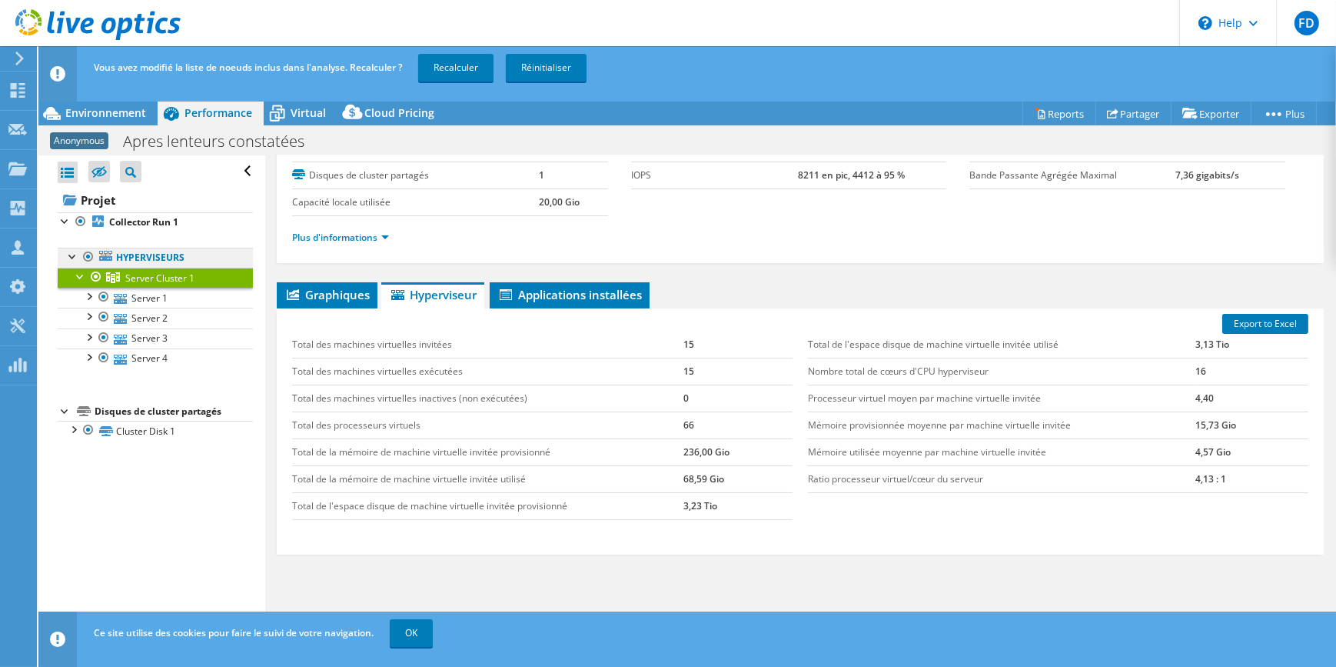
click at [146, 253] on link "Hyperviseurs" at bounding box center [155, 258] width 195 height 20
click at [325, 290] on span "Graphiques" at bounding box center [327, 294] width 85 height 15
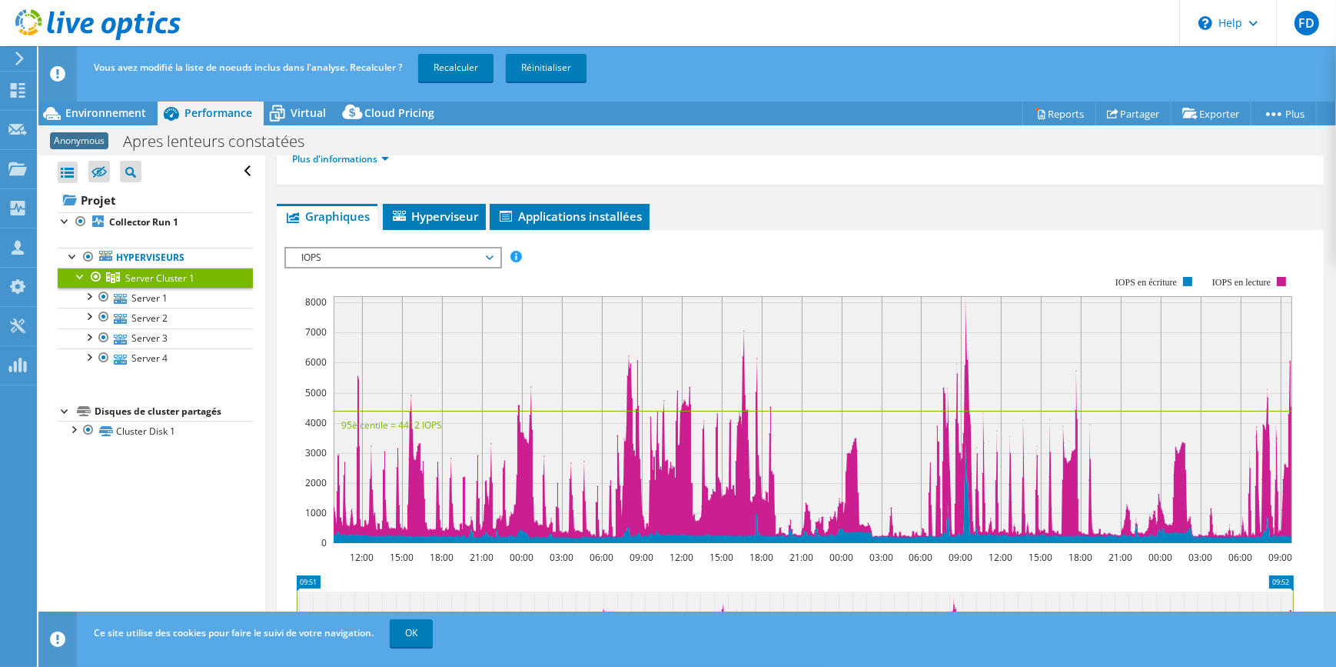
click at [361, 255] on span "IOPS" at bounding box center [393, 257] width 198 height 18
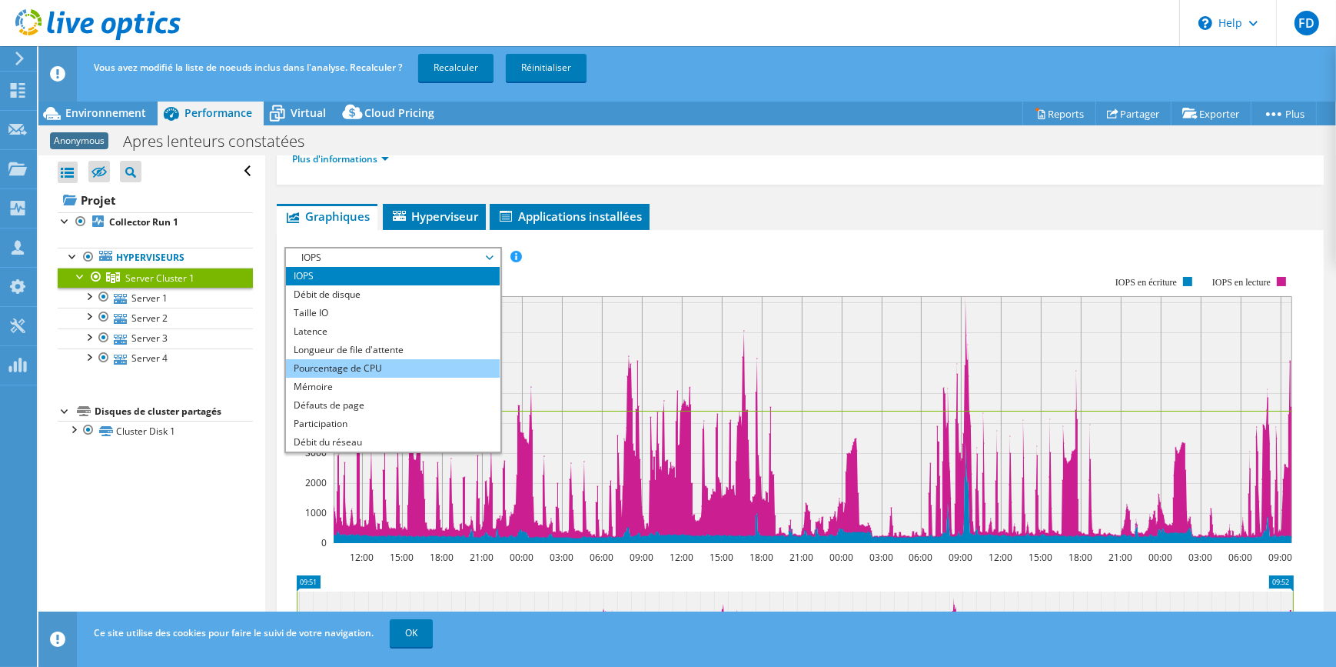
click at [358, 370] on li "Pourcentage de CPU" at bounding box center [392, 368] width 213 height 18
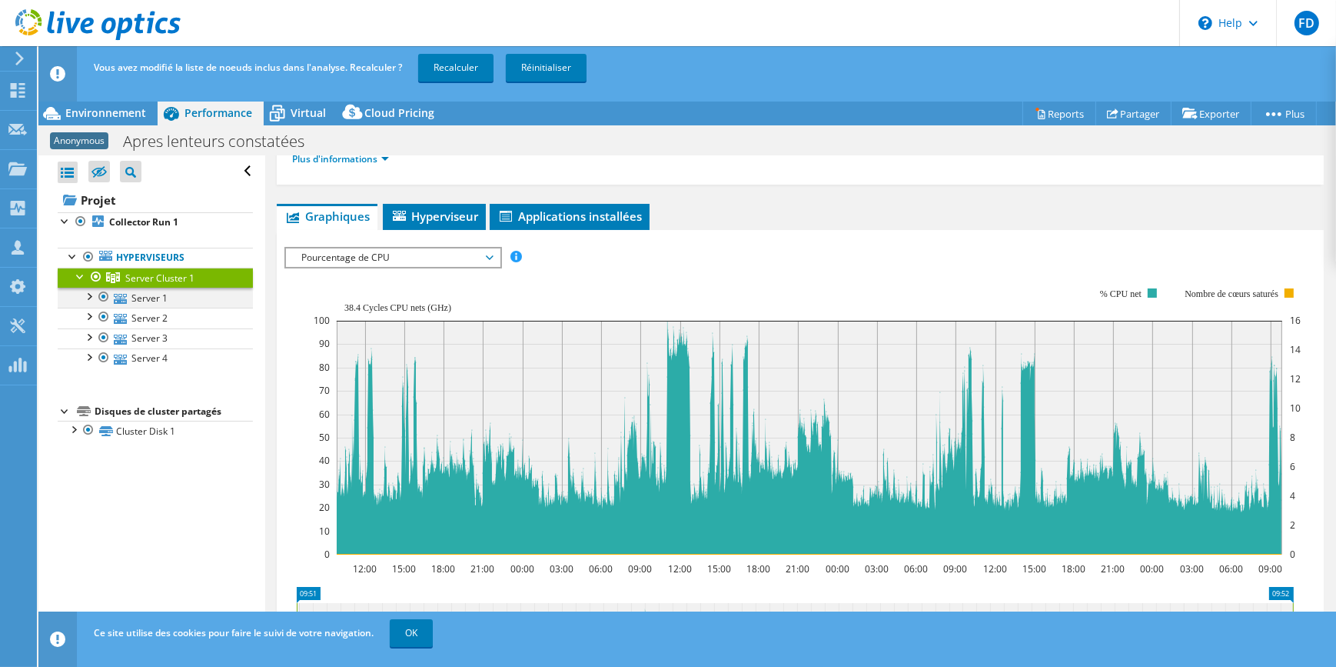
click at [101, 293] on div at bounding box center [103, 297] width 15 height 18
click at [101, 315] on div at bounding box center [103, 317] width 15 height 18
click at [101, 338] on div at bounding box center [103, 337] width 15 height 18
click at [175, 531] on div "Ouvrir tout Fermer tout Masquer les nœuds exclus Filtre de l'arborescence des p…" at bounding box center [151, 423] width 226 height 536
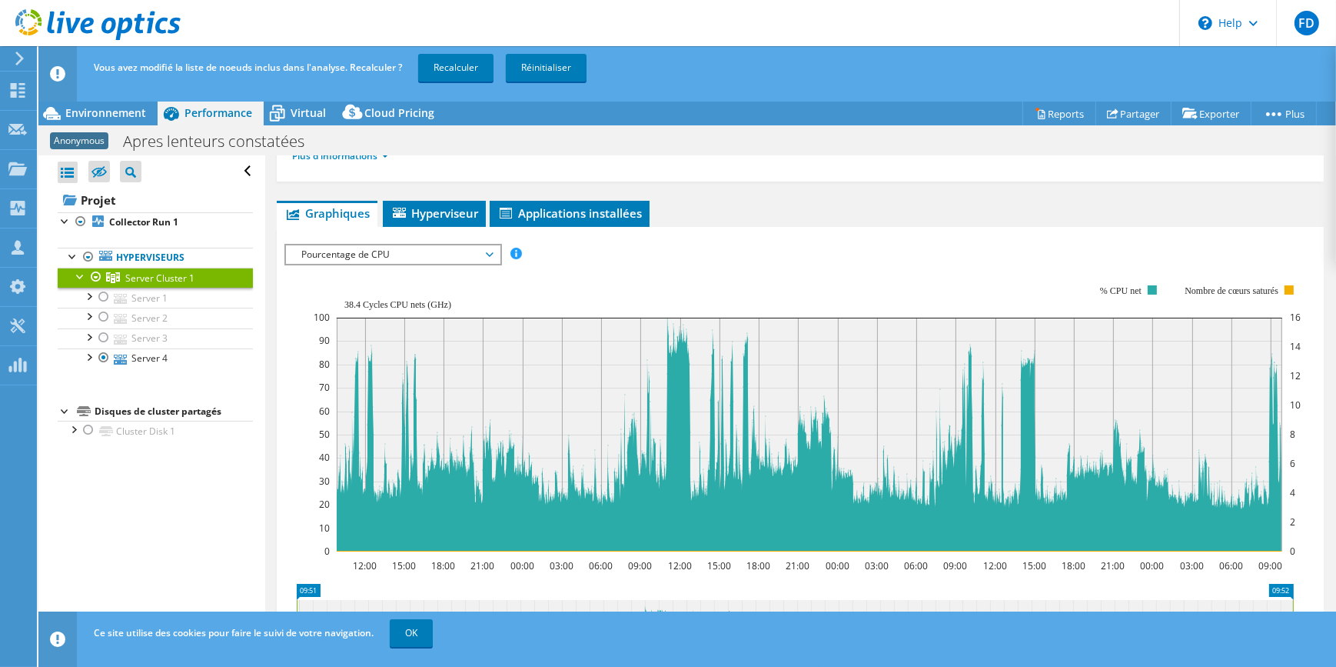
scroll to position [139, 0]
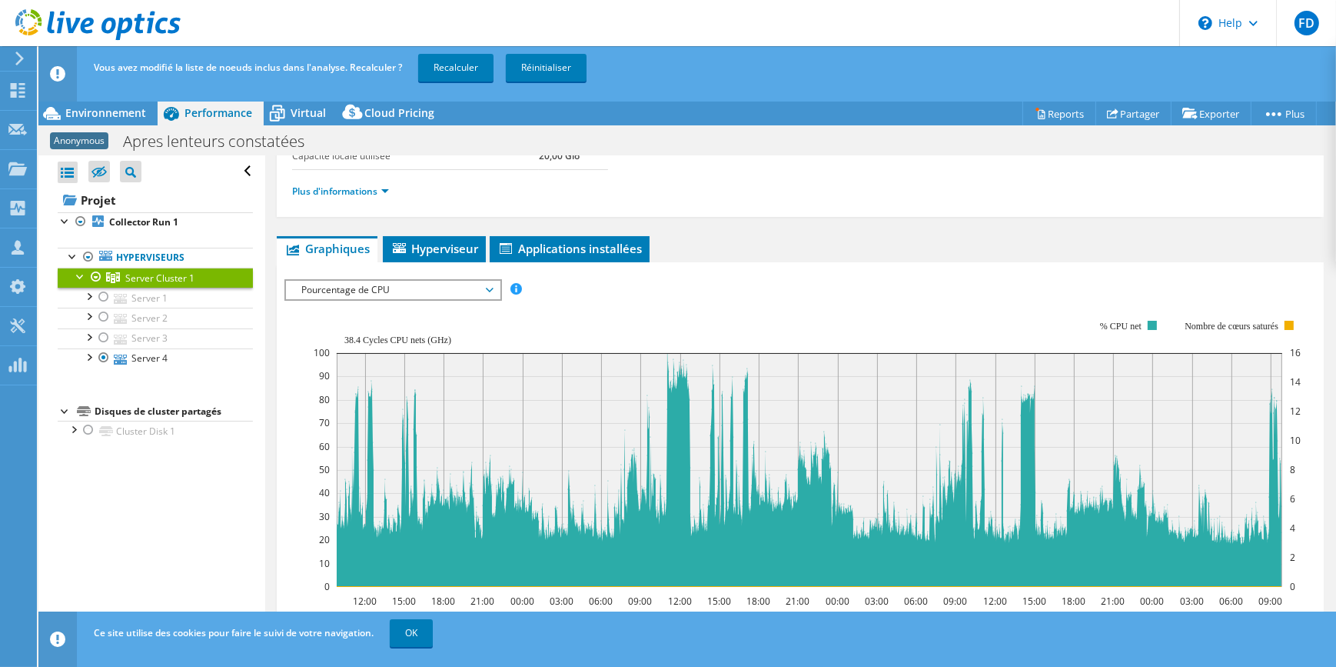
click at [494, 288] on icon at bounding box center [490, 290] width 8 height 5
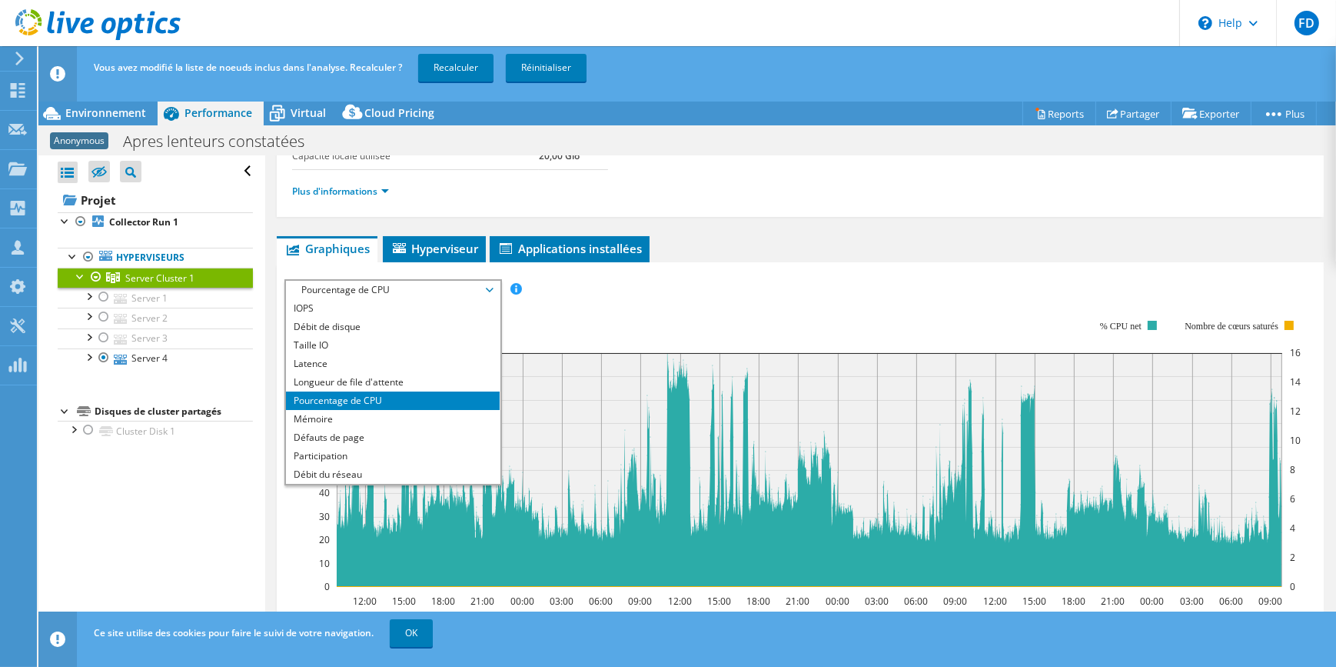
click at [491, 285] on span "Pourcentage de CPU" at bounding box center [393, 290] width 198 height 18
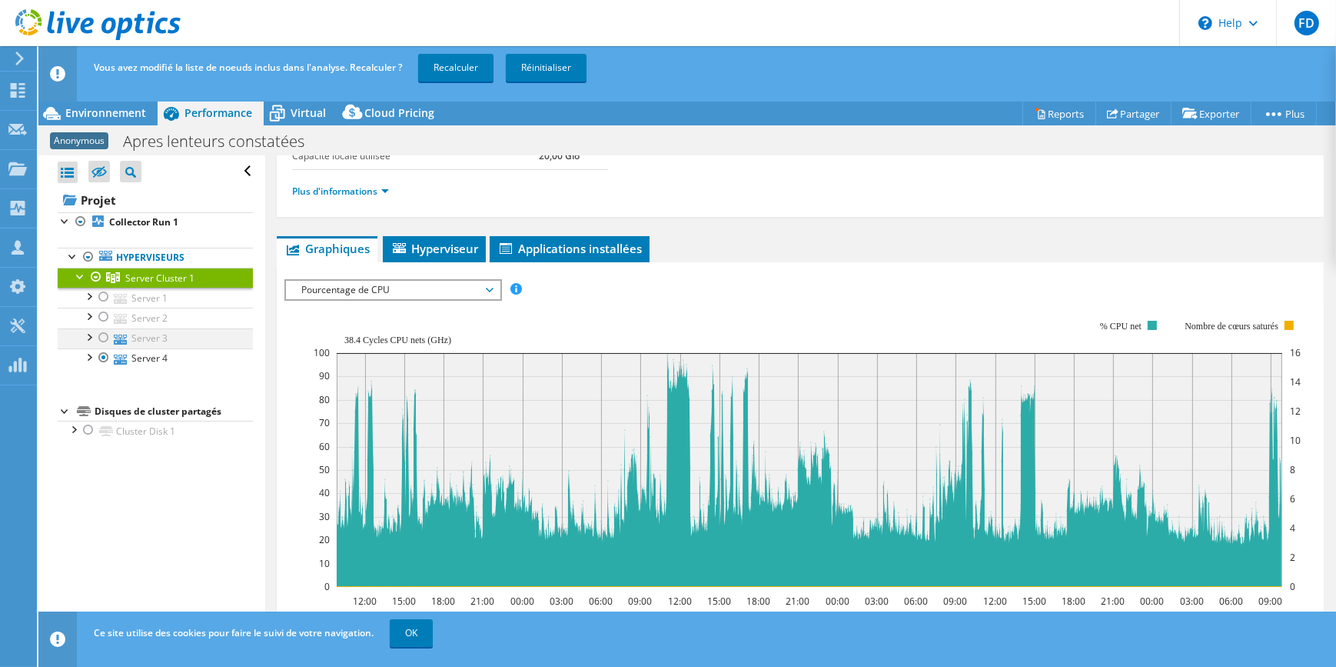
click at [100, 333] on div at bounding box center [103, 337] width 15 height 18
click at [101, 354] on div at bounding box center [103, 357] width 15 height 18
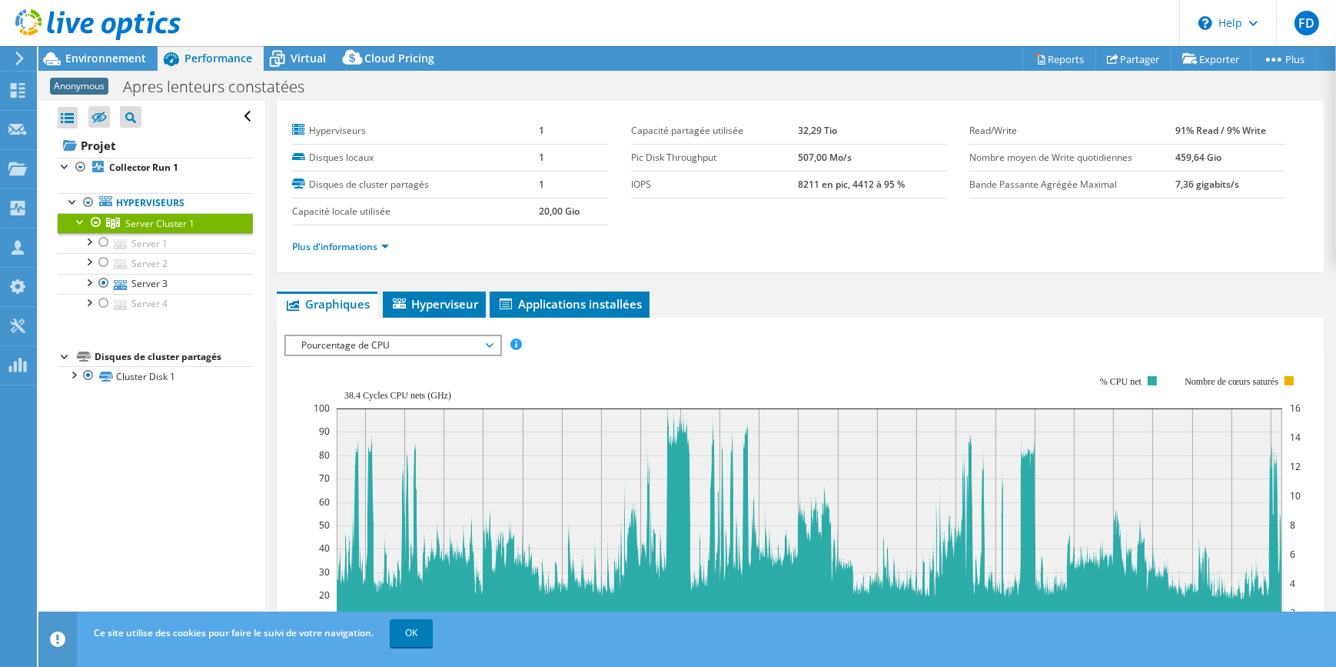
scroll to position [0, 0]
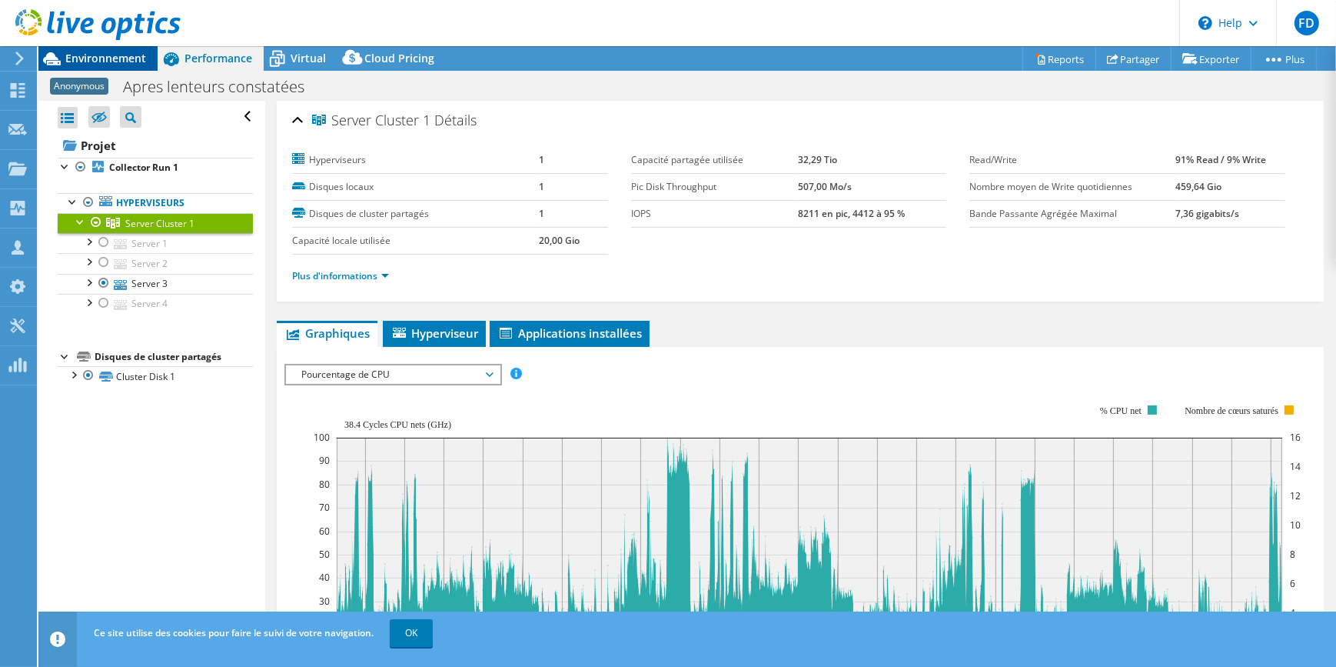
click at [106, 56] on span "Environnement" at bounding box center [105, 58] width 81 height 15
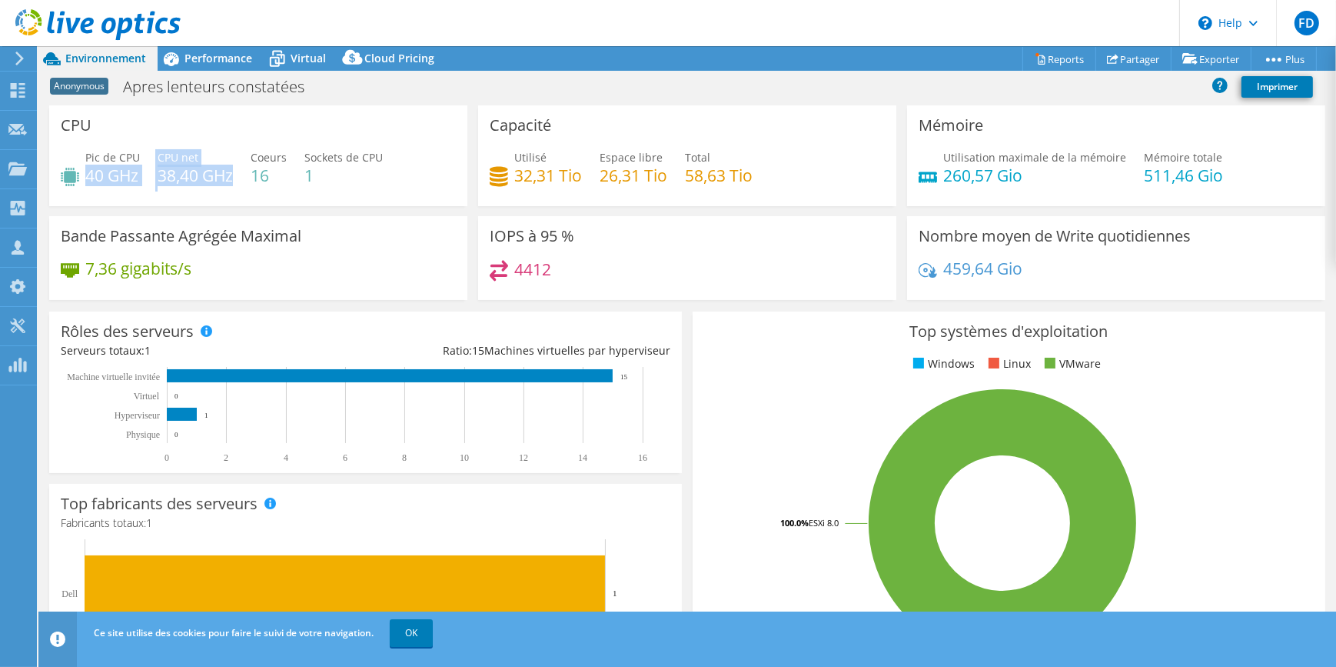
drag, startPoint x: 89, startPoint y: 171, endPoint x: 231, endPoint y: 177, distance: 141.6
click at [231, 177] on div "Pic de CPU 40 GHz CPU net 38,40 GHz Coeurs 16 Sockets de CPU 1" at bounding box center [258, 174] width 395 height 50
click at [218, 56] on span "Performance" at bounding box center [219, 58] width 68 height 15
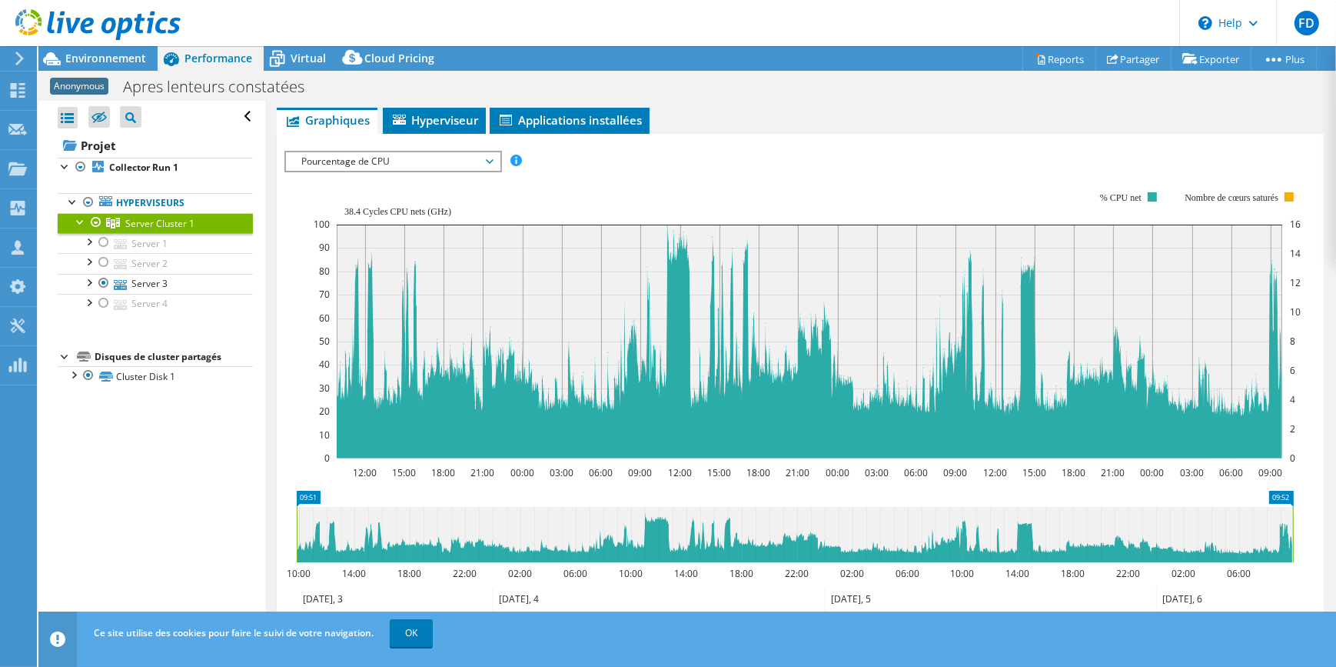
scroll to position [139, 0]
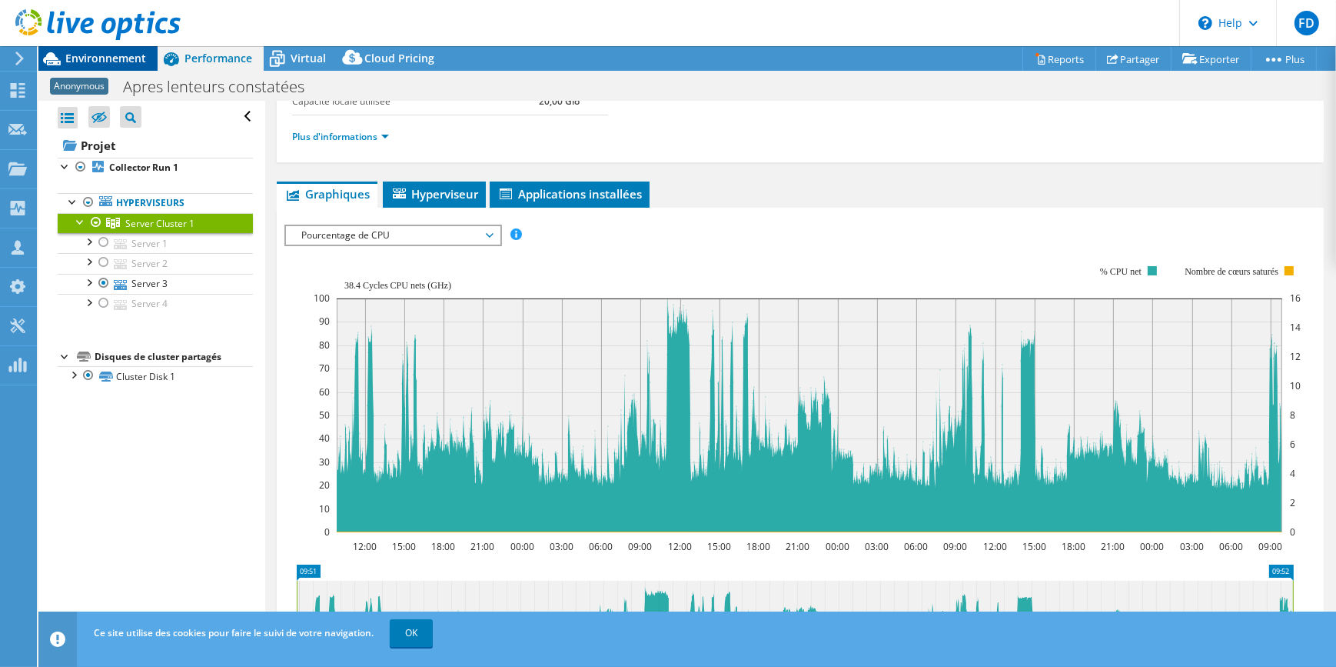
click at [92, 52] on span "Environnement" at bounding box center [105, 58] width 81 height 15
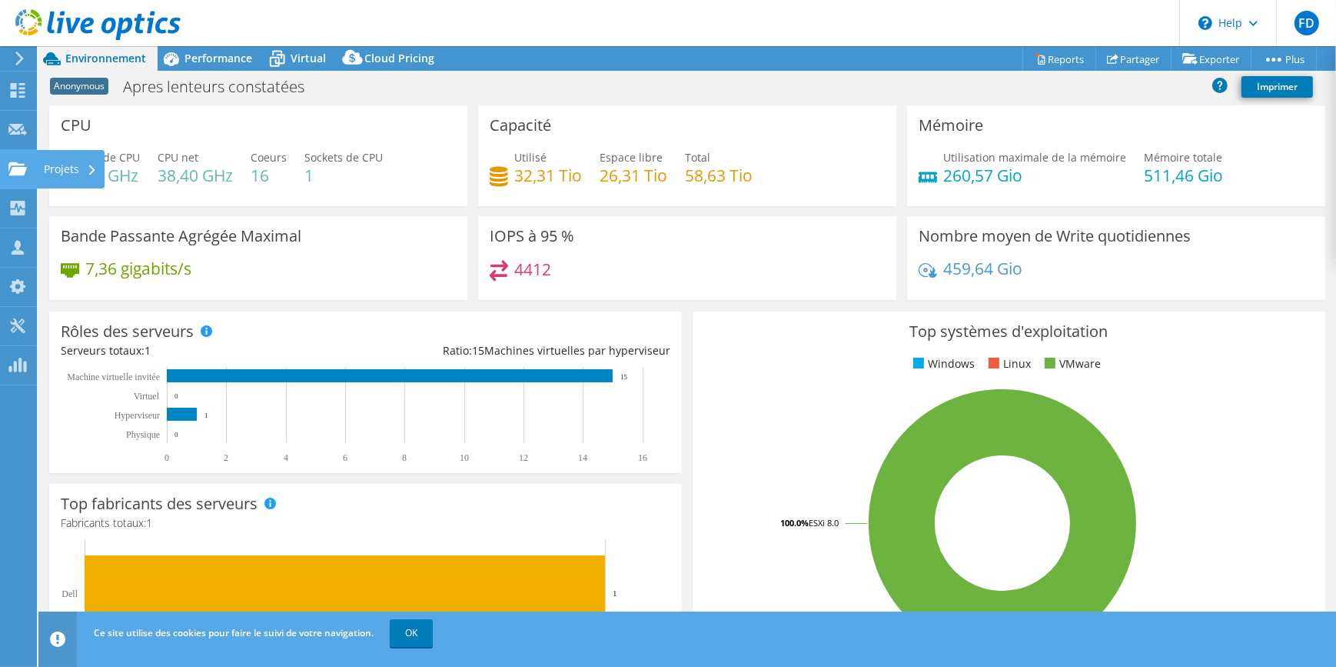
click at [48, 164] on div "Projets" at bounding box center [70, 169] width 68 height 38
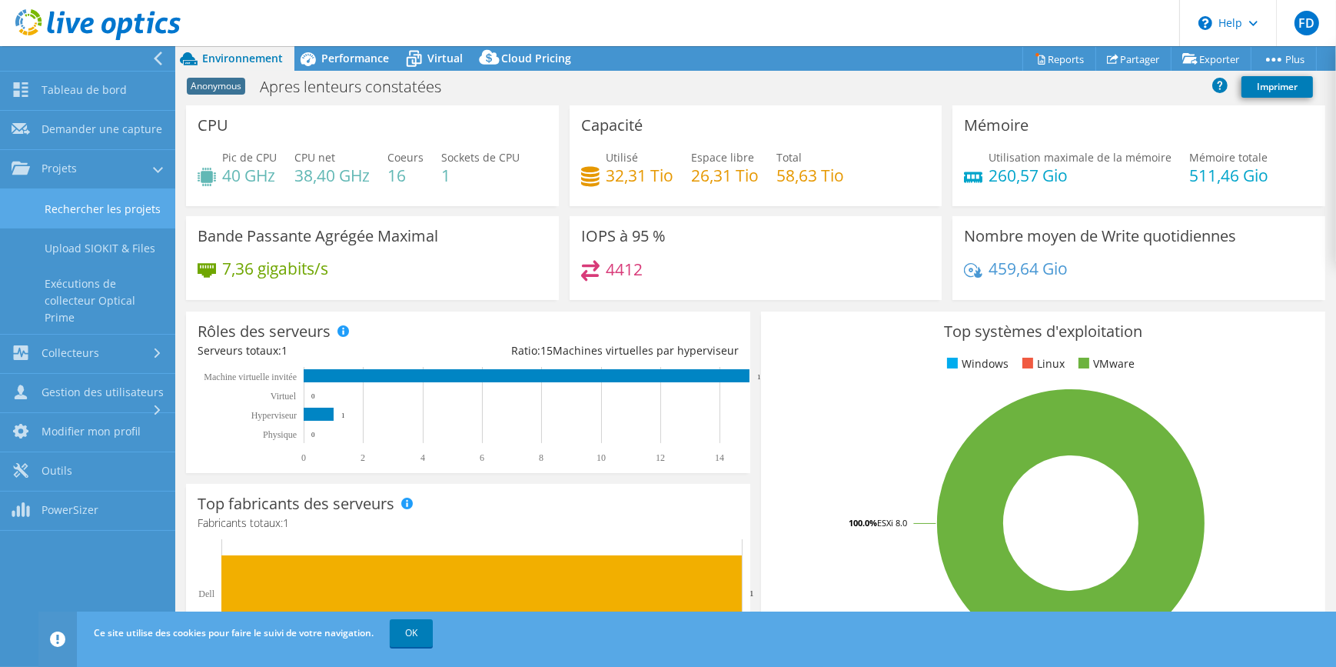
click at [124, 204] on link "Rechercher les projets" at bounding box center [87, 208] width 175 height 39
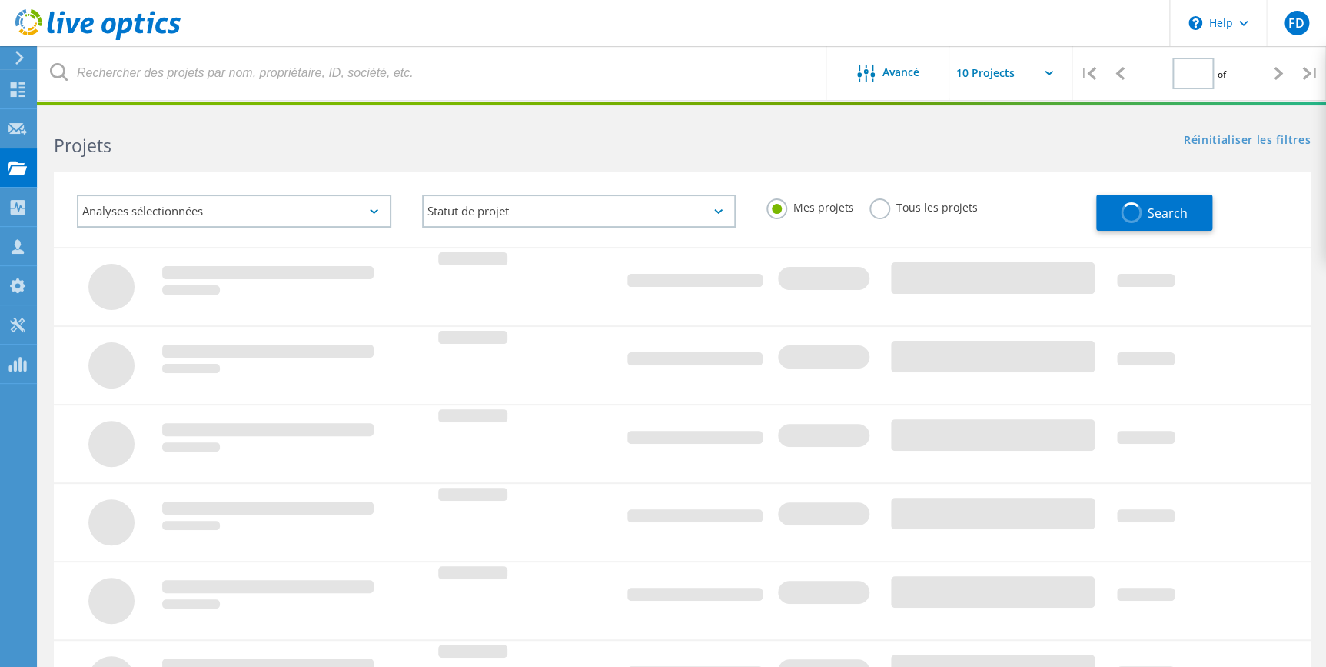
type input "1"
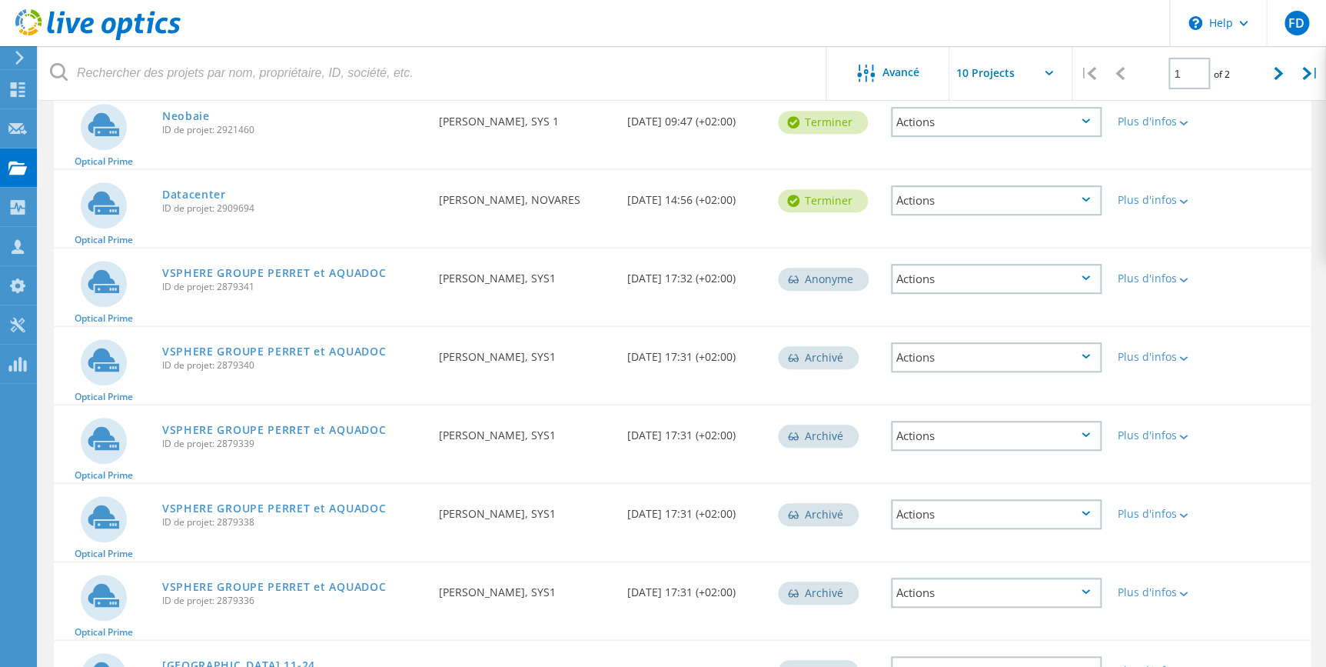
scroll to position [459, 0]
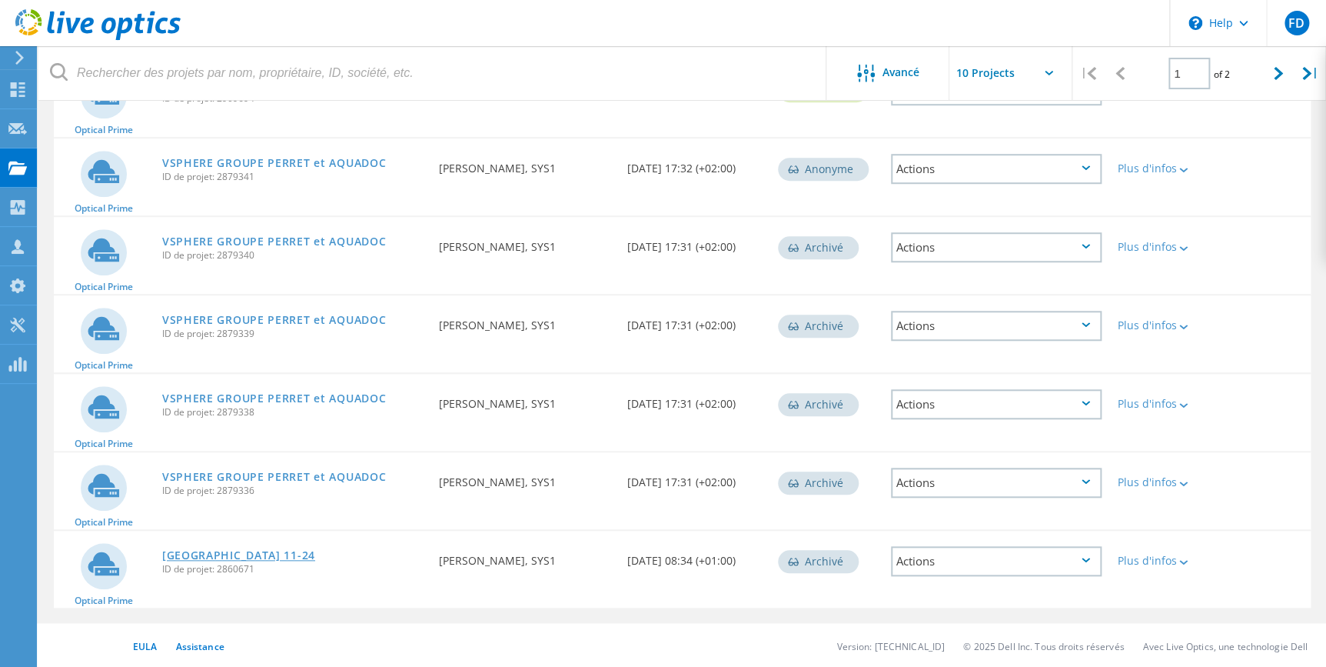
click at [200, 555] on link "[GEOGRAPHIC_DATA] 11-24" at bounding box center [238, 555] width 153 height 11
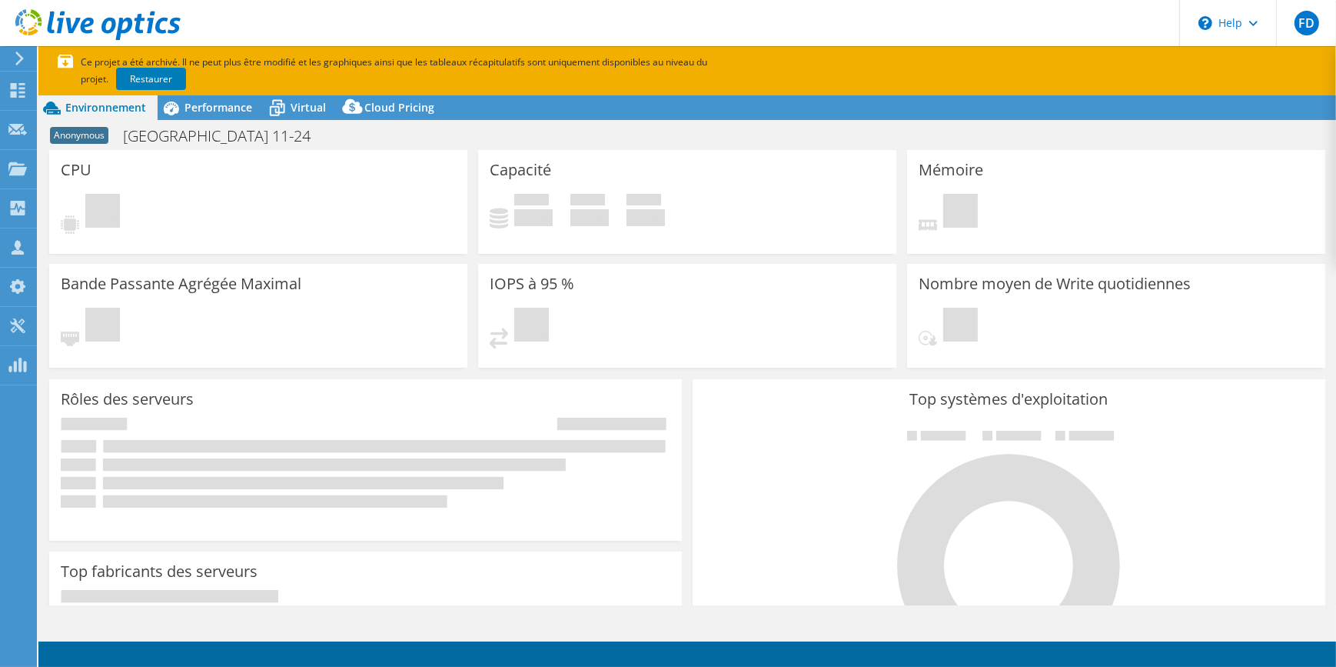
select select "USD"
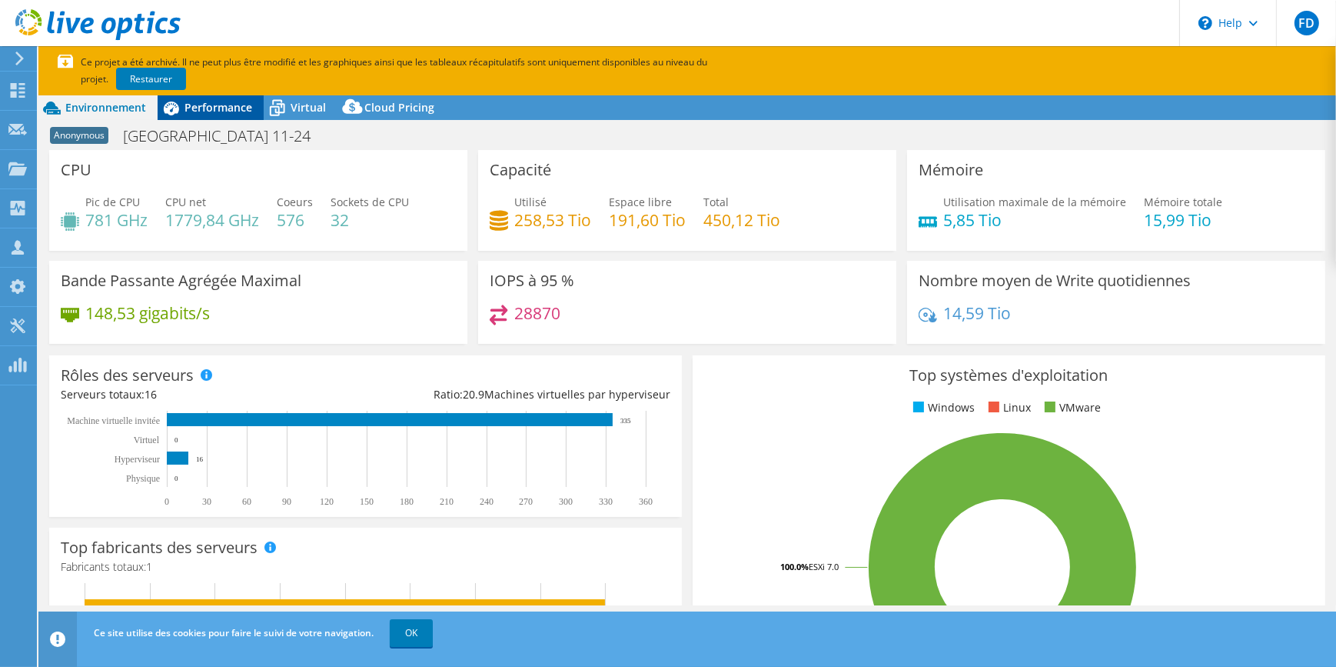
click at [224, 101] on span "Performance" at bounding box center [219, 107] width 68 height 15
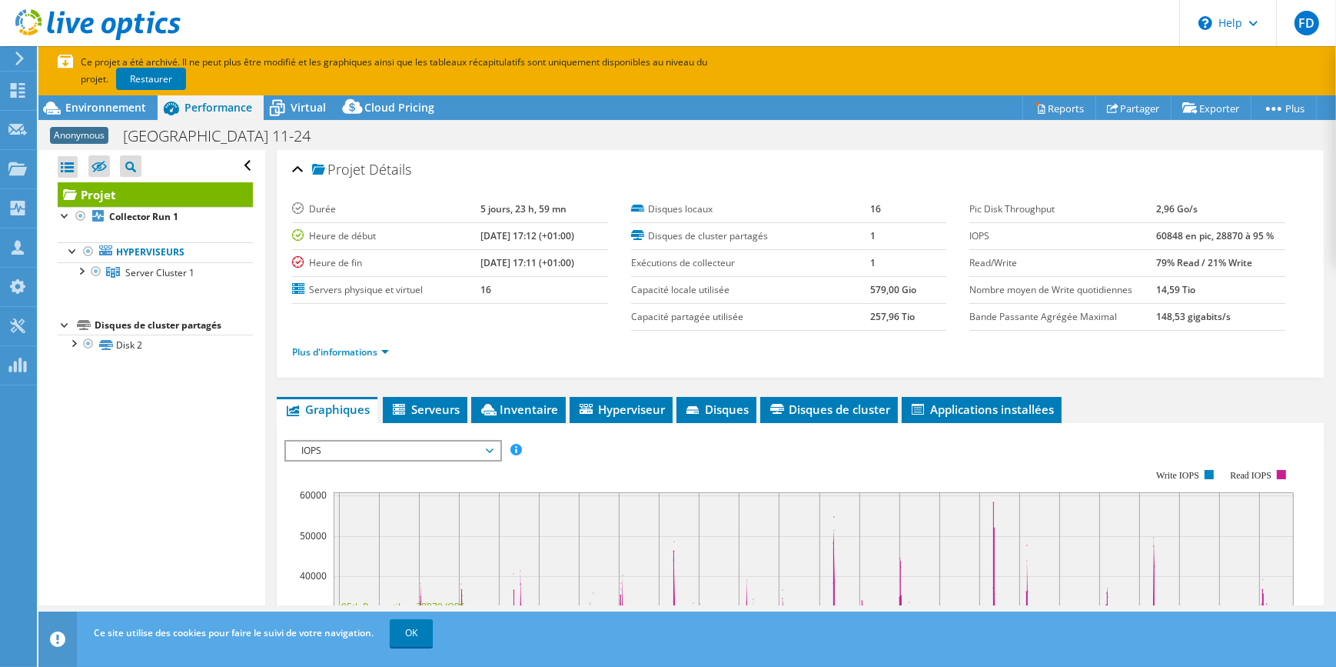
click at [474, 331] on div "Plus d'informations" at bounding box center [800, 352] width 1017 height 43
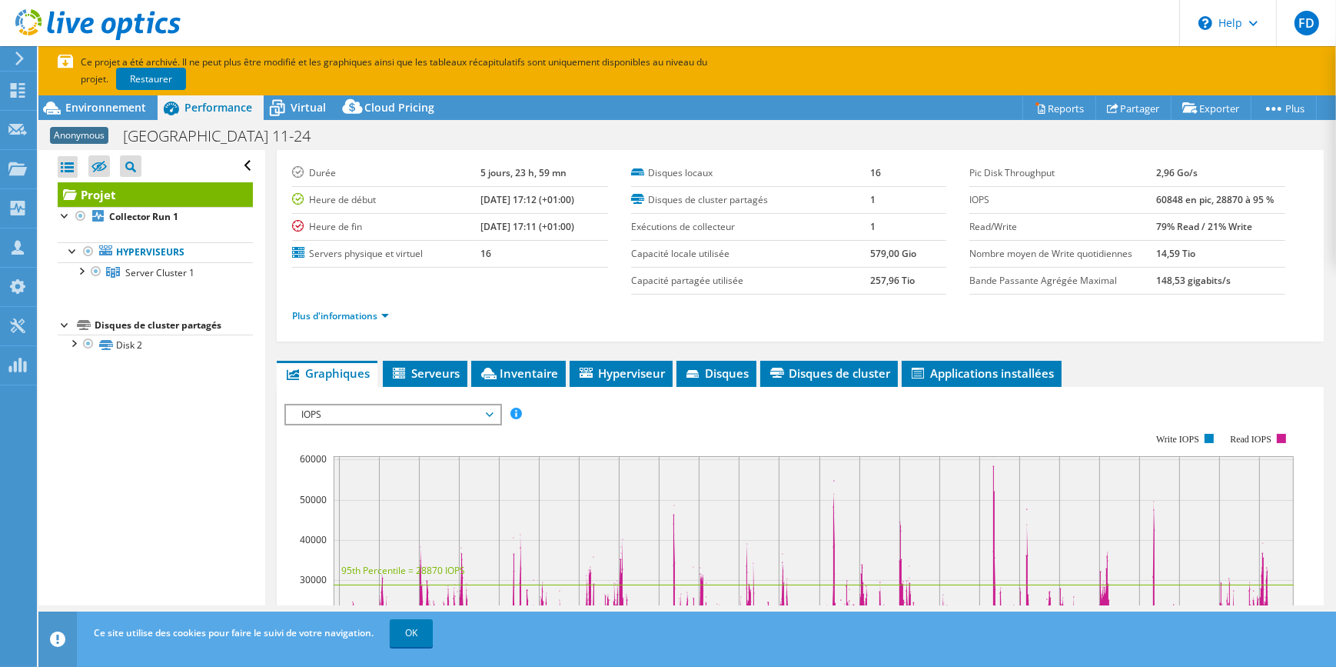
scroll to position [69, 0]
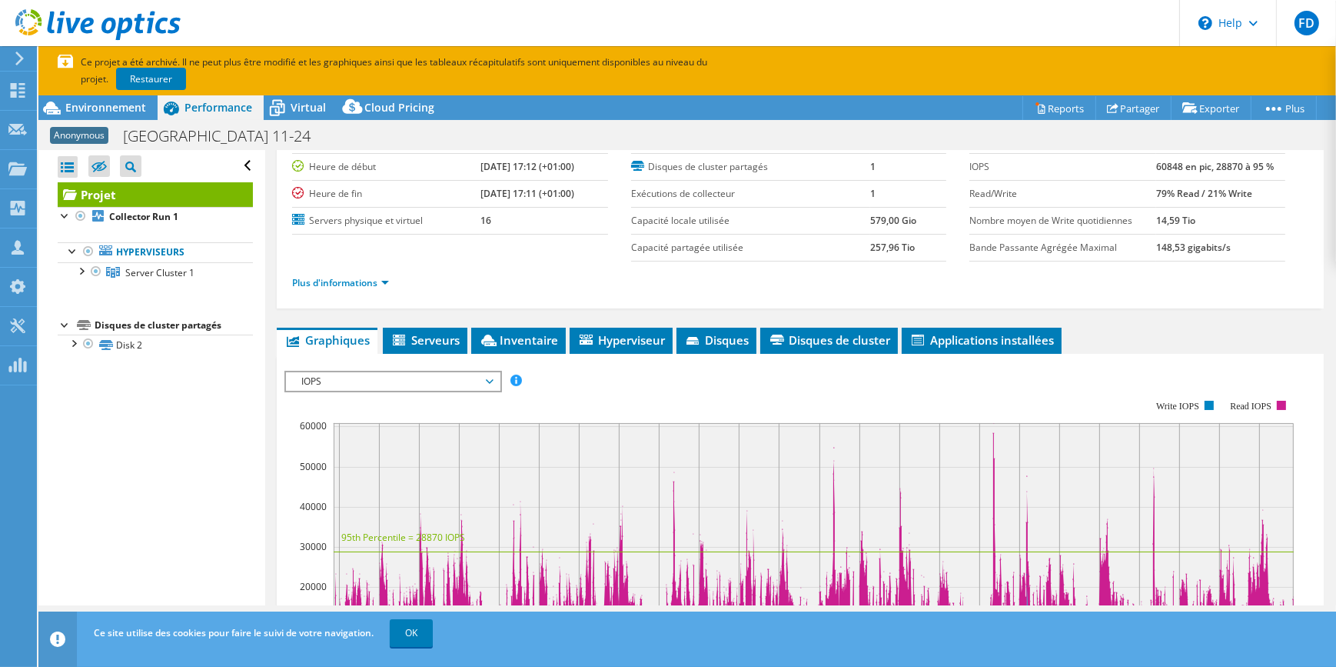
click at [418, 376] on span "IOPS" at bounding box center [393, 381] width 198 height 18
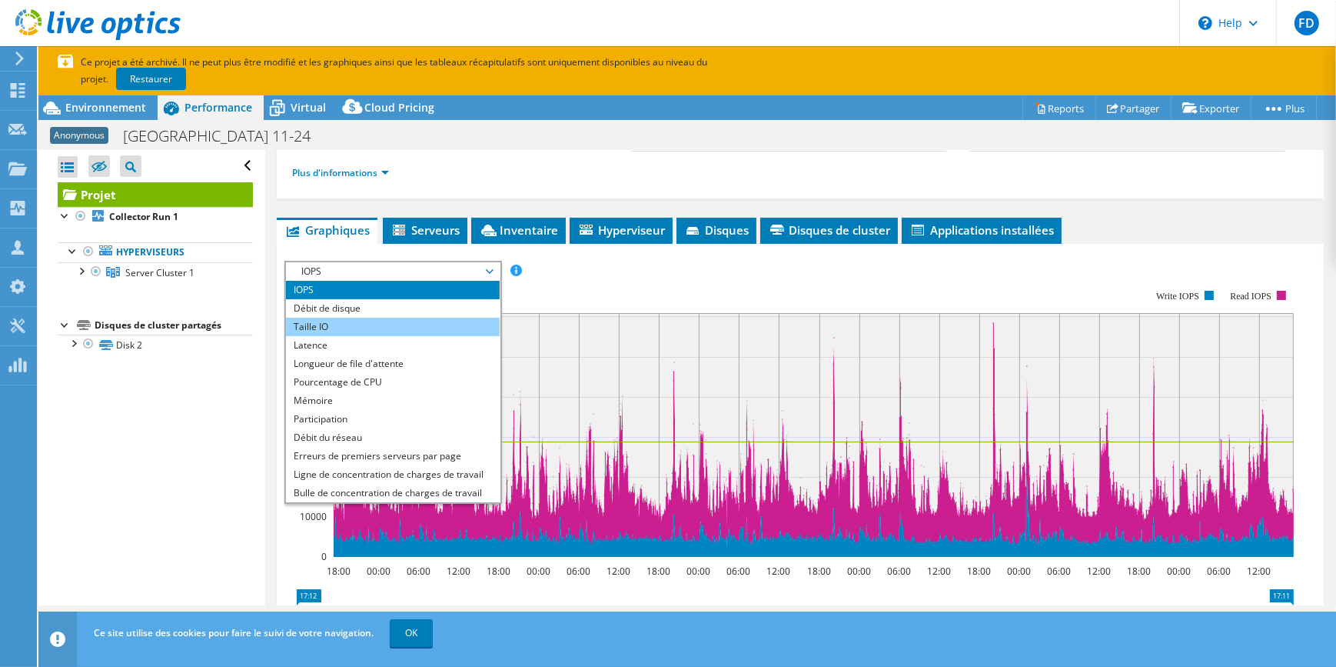
scroll to position [209, 0]
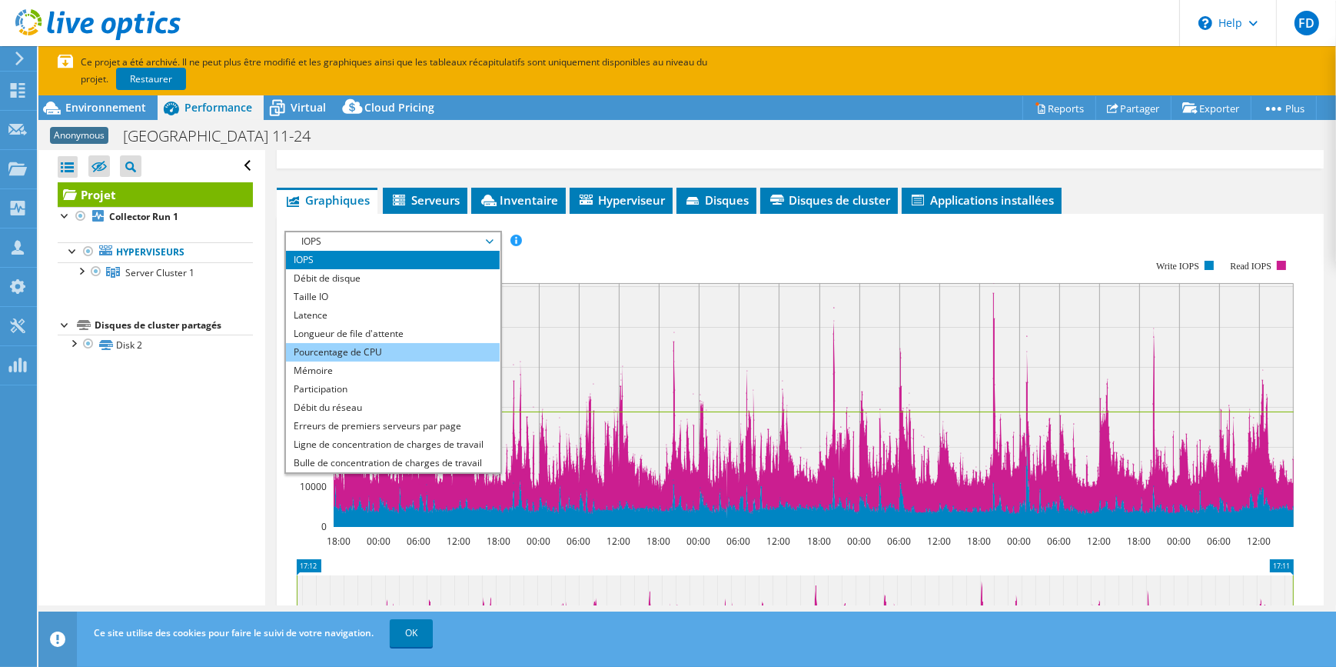
click at [371, 346] on li "Pourcentage de CPU" at bounding box center [392, 352] width 213 height 18
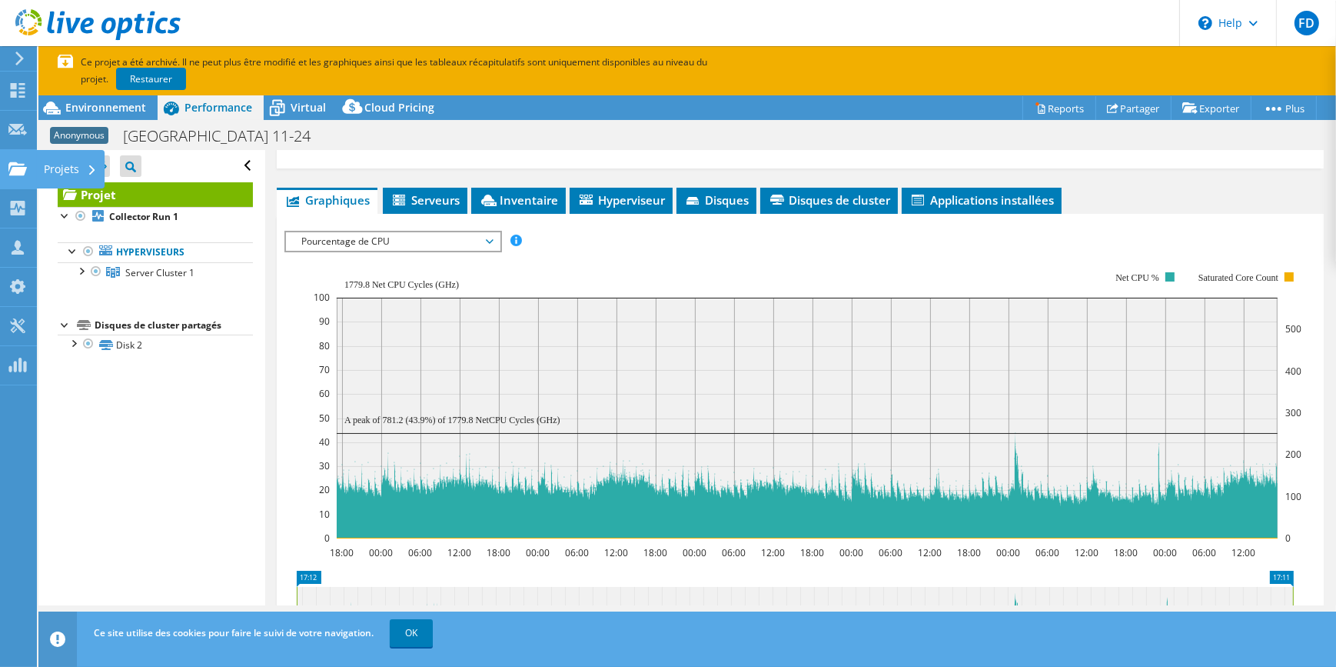
click at [8, 165] on use at bounding box center [17, 167] width 18 height 13
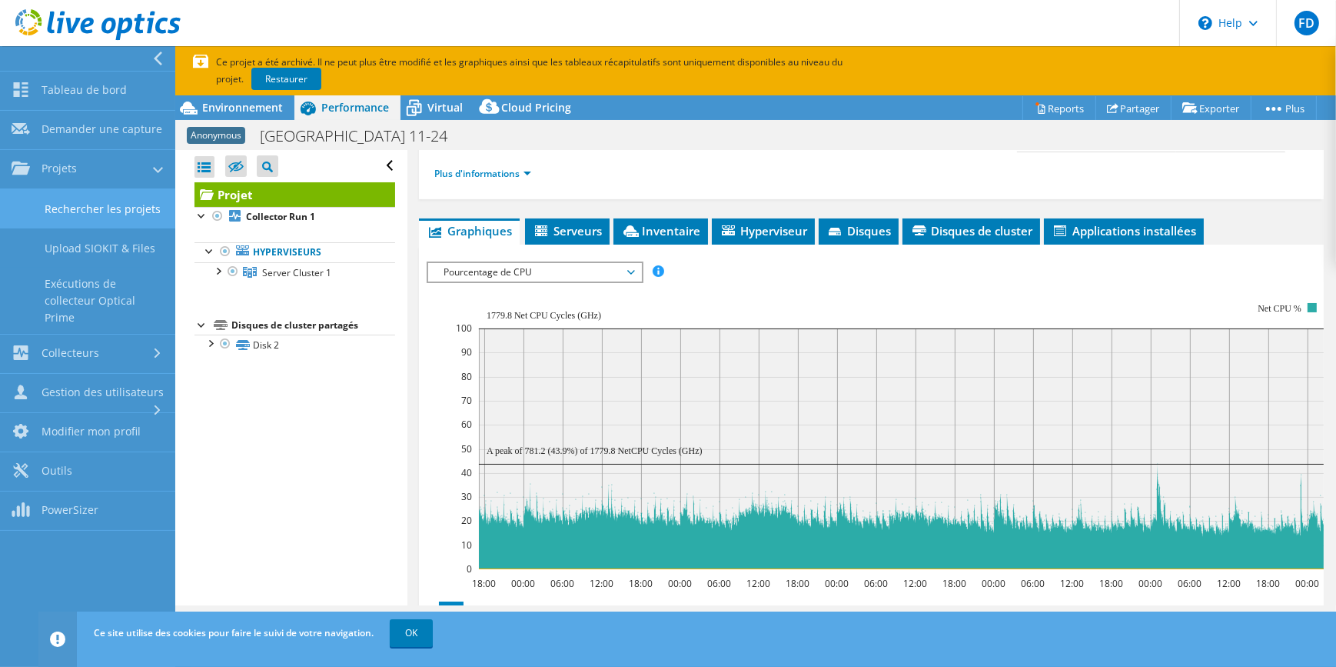
click at [91, 198] on link "Rechercher les projets" at bounding box center [87, 208] width 175 height 39
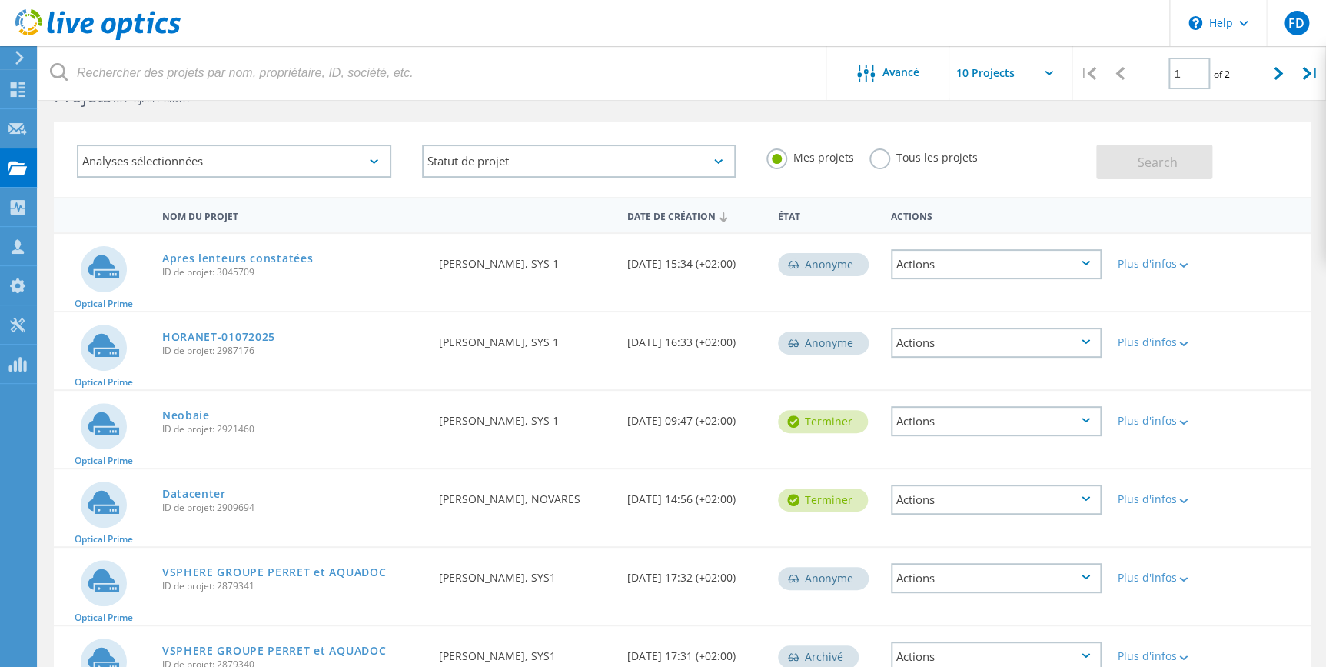
scroll to position [69, 0]
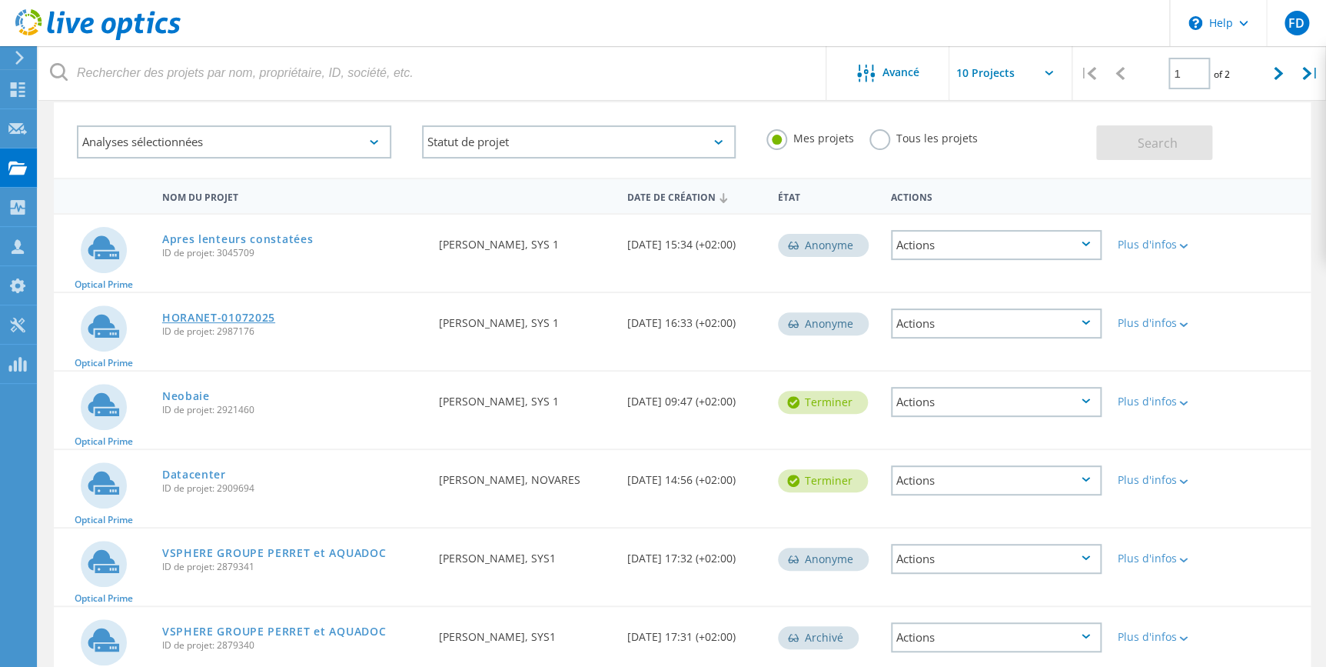
click at [206, 315] on link "HORANET-01072025" at bounding box center [218, 317] width 113 height 11
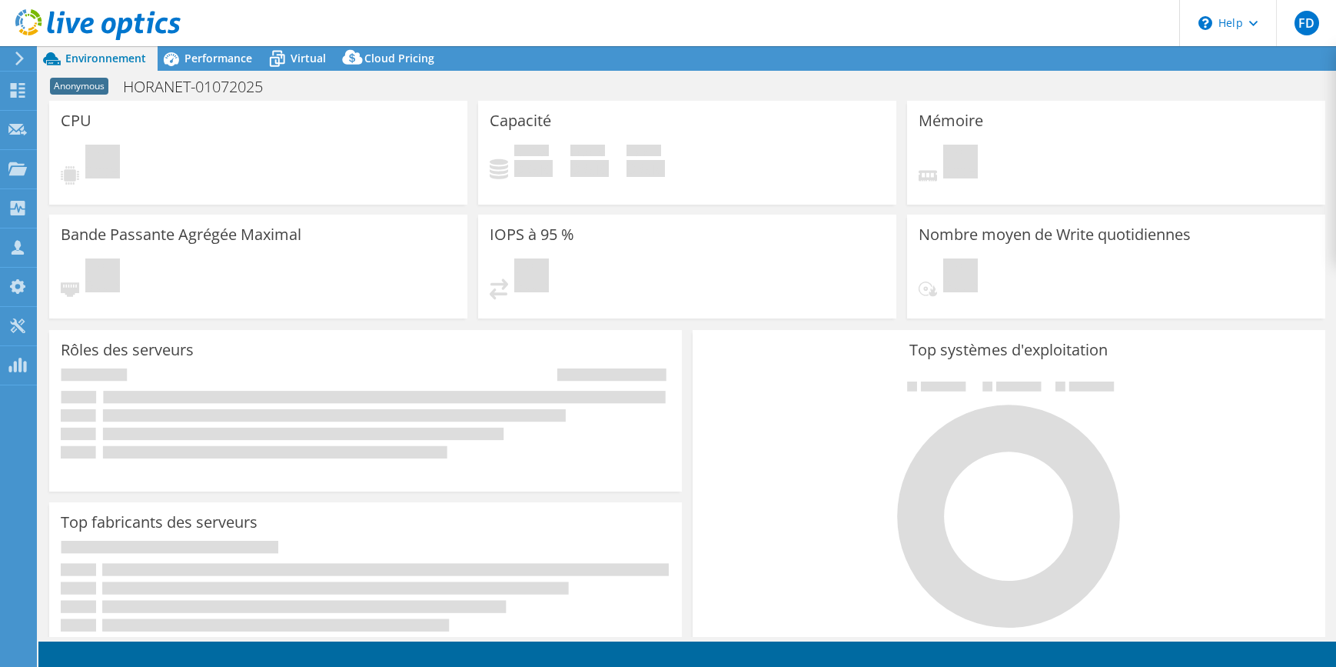
select select "USD"
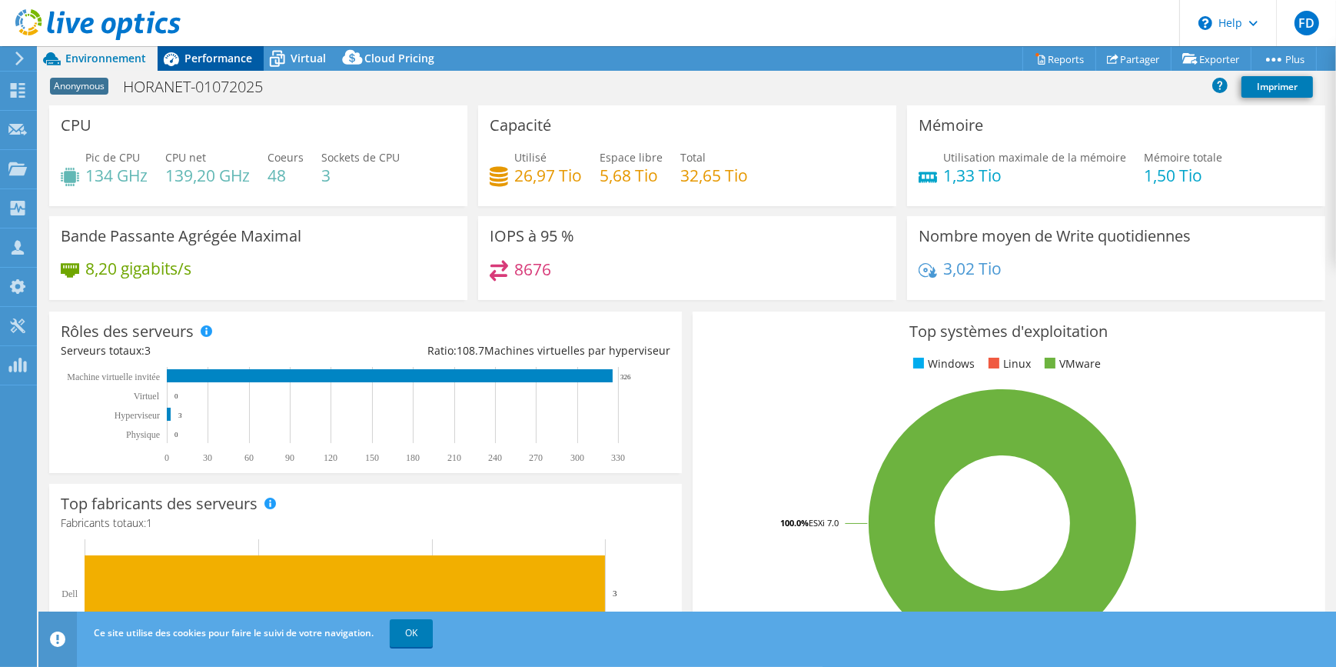
click at [217, 54] on span "Performance" at bounding box center [219, 58] width 68 height 15
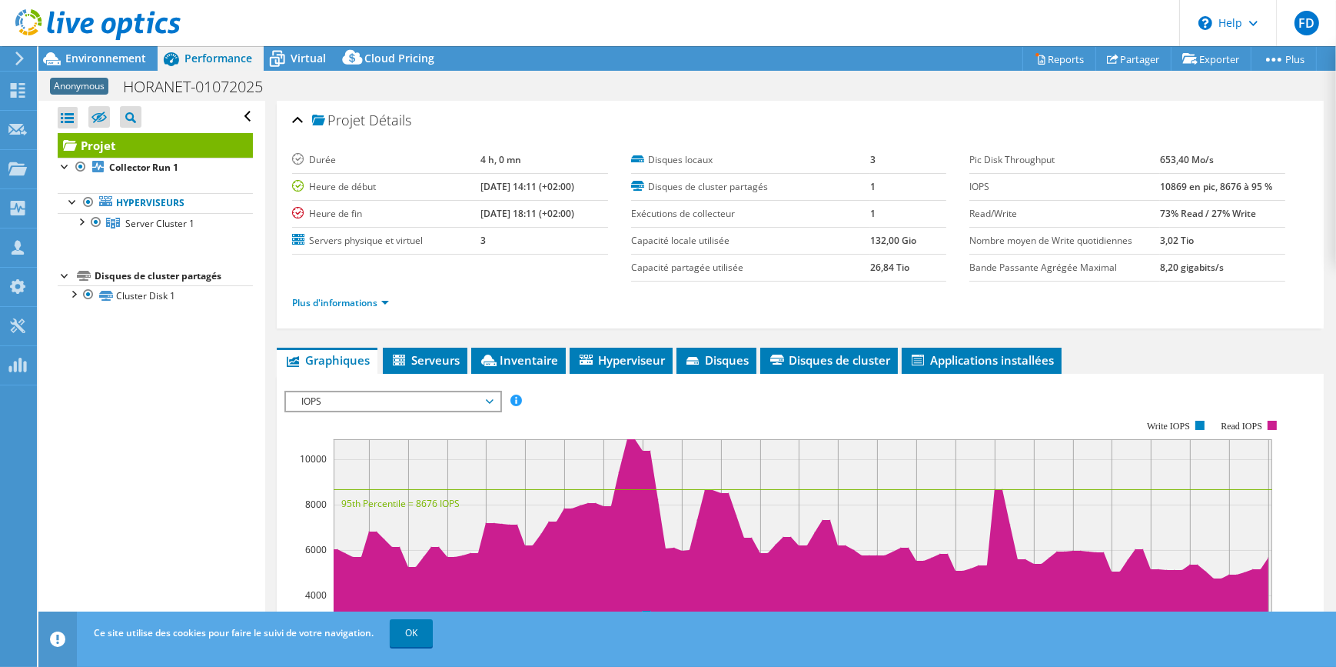
scroll to position [69, 0]
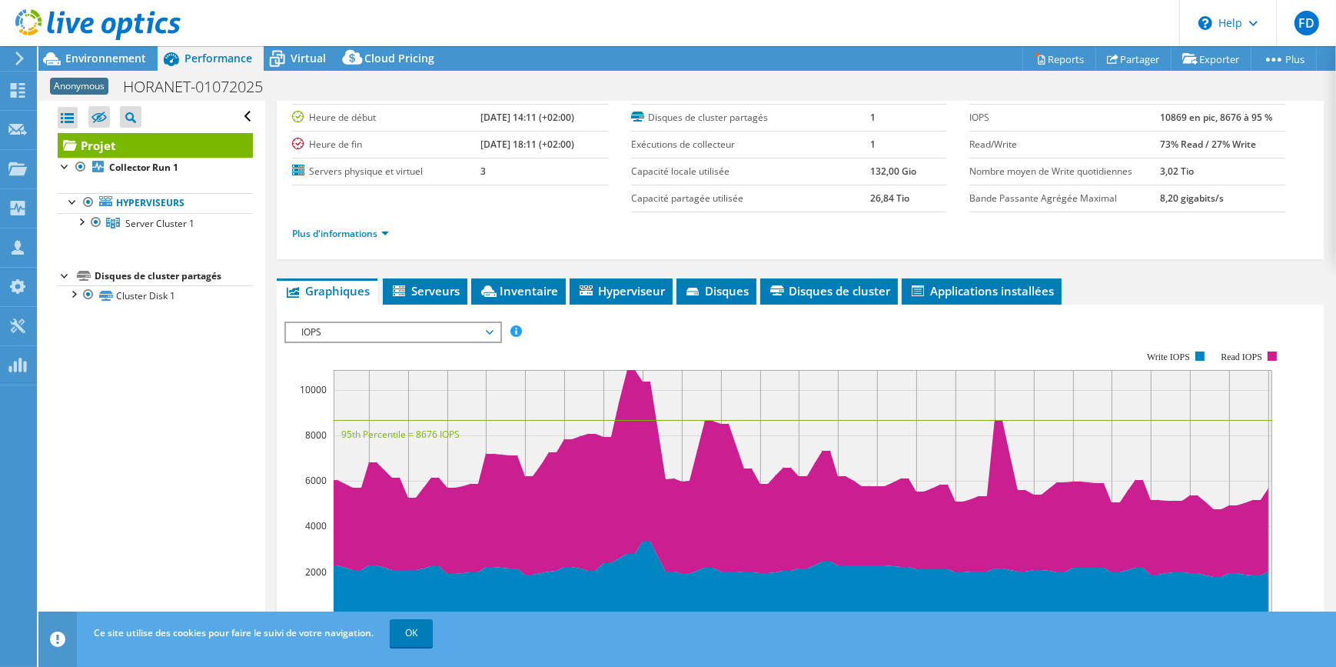
click at [394, 334] on span "IOPS" at bounding box center [393, 332] width 198 height 18
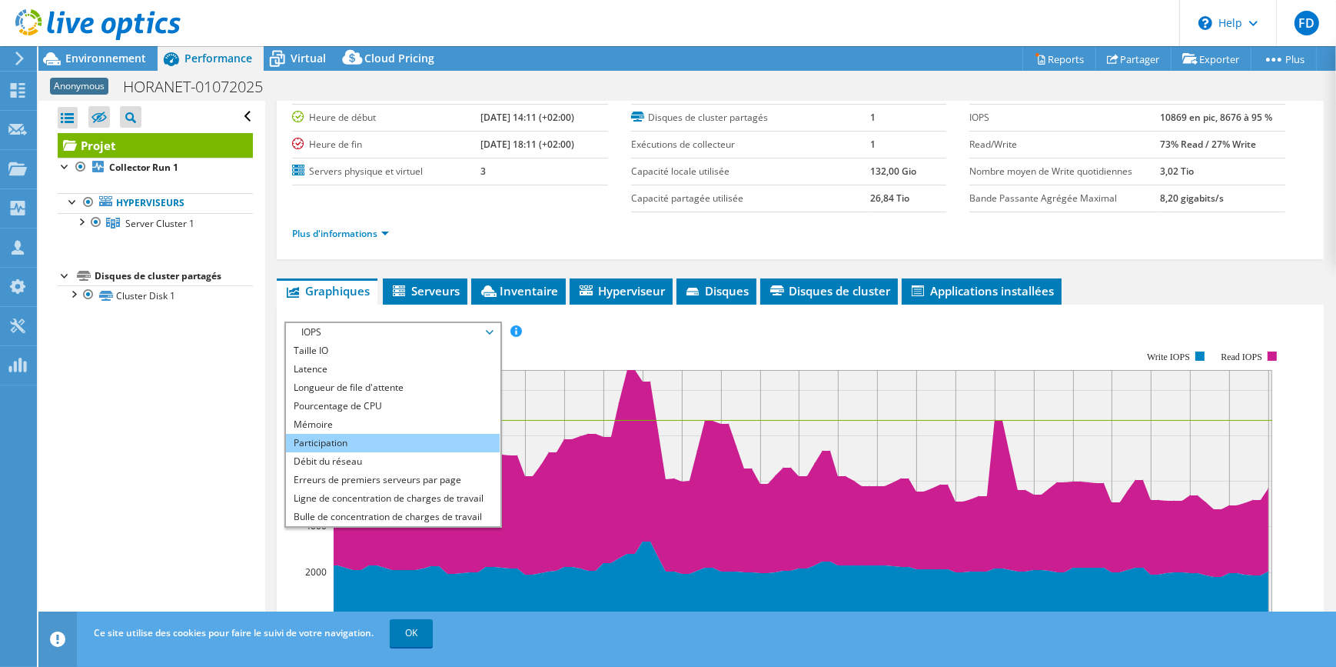
scroll to position [55, 0]
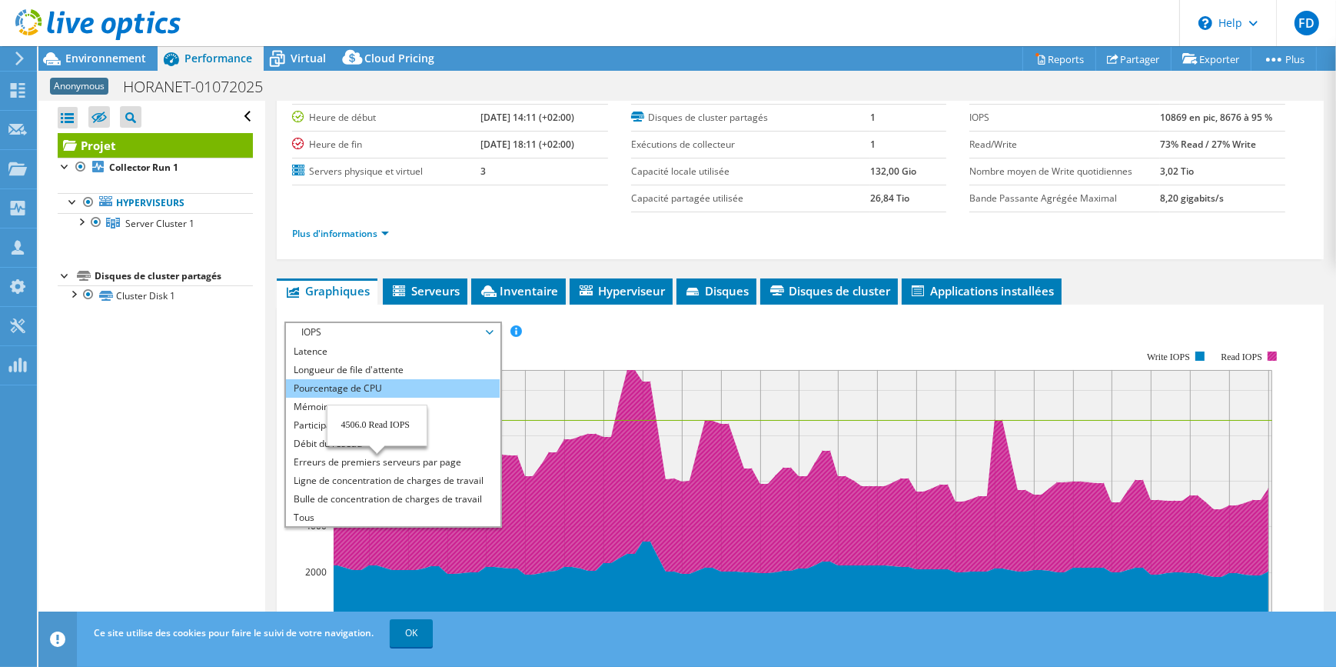
click at [388, 384] on li "Pourcentage de CPU" at bounding box center [392, 388] width 213 height 18
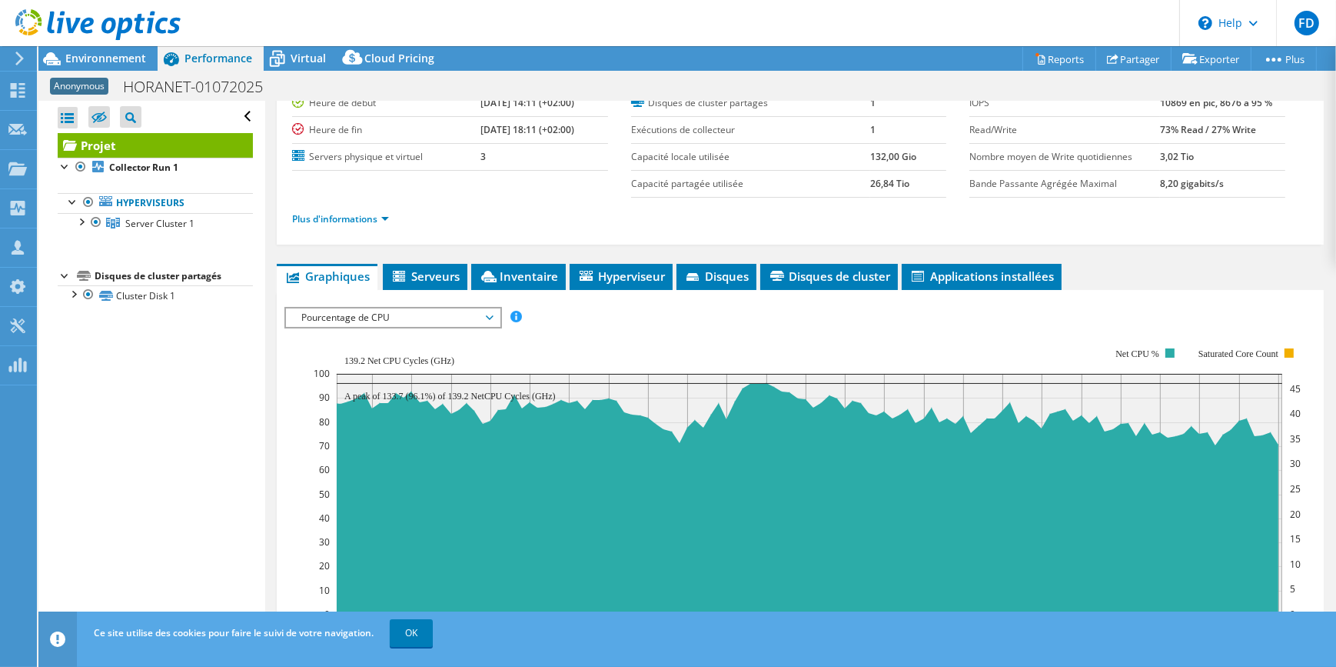
scroll to position [0, 0]
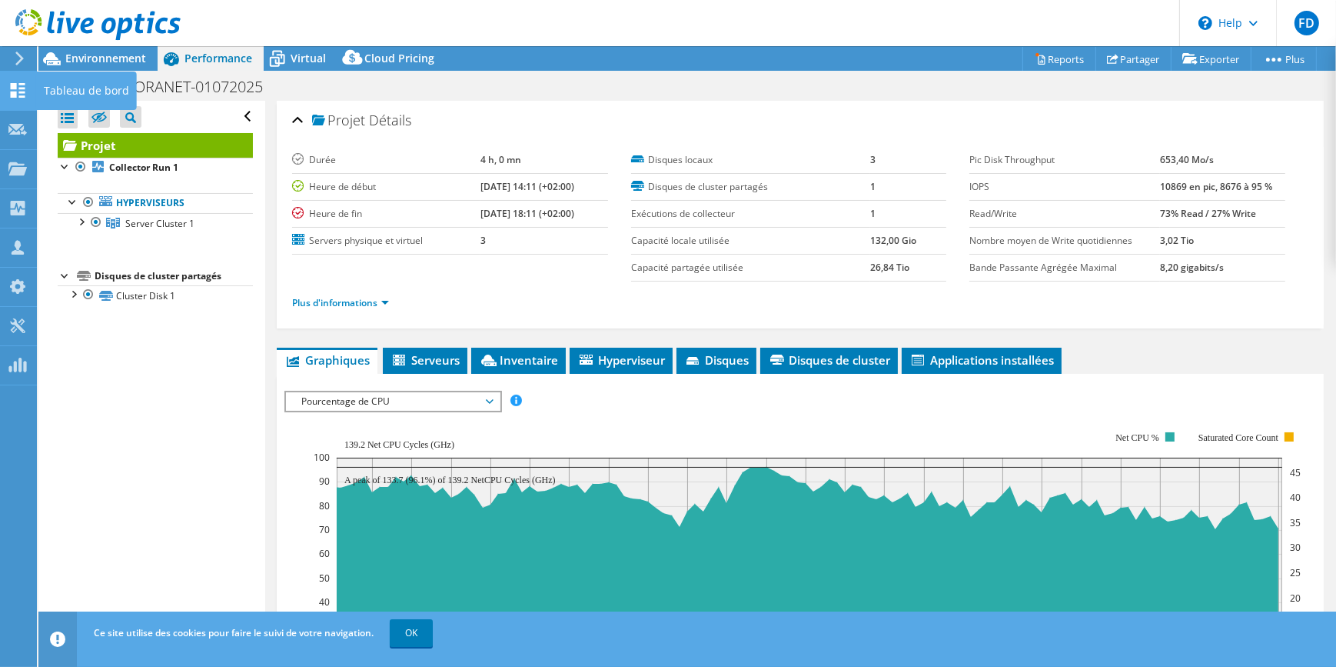
click at [13, 100] on div at bounding box center [17, 92] width 18 height 17
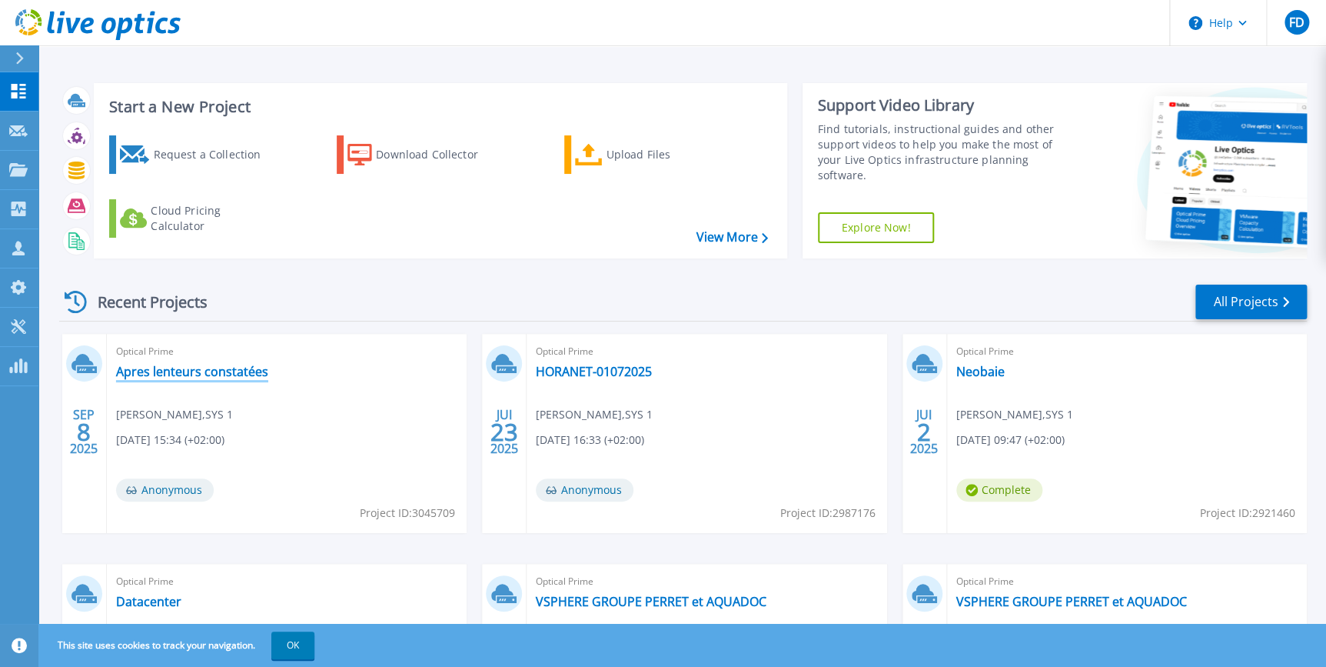
click at [168, 368] on link "Apres lenteurs constatées" at bounding box center [192, 371] width 152 height 15
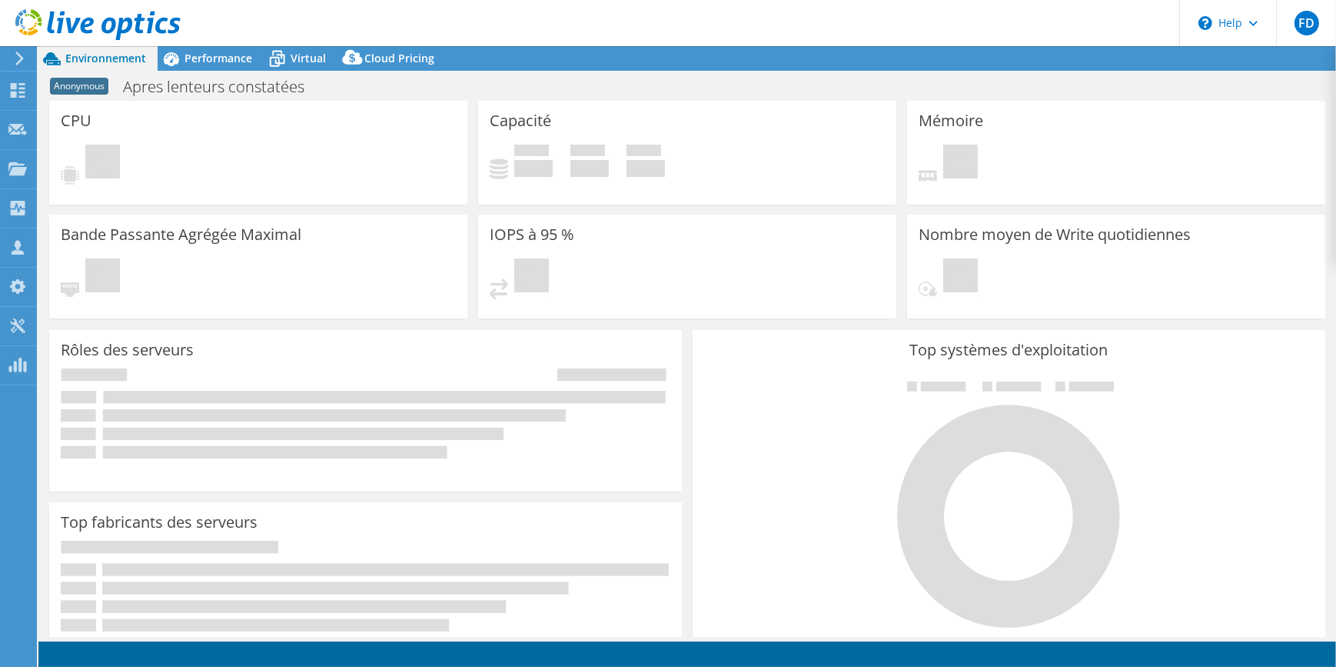
select select "USD"
